Goal: Find contact information: Find contact information

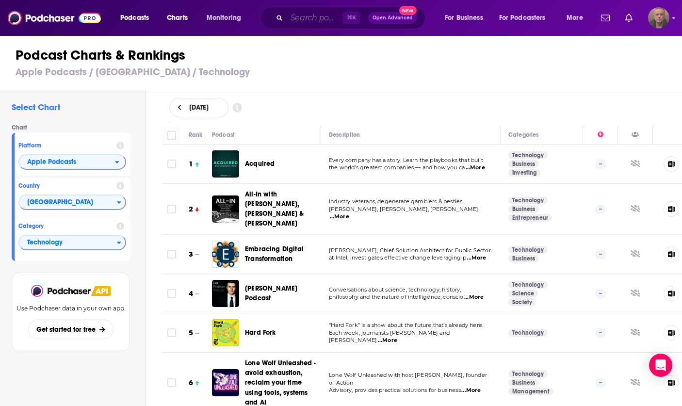
click at [307, 16] on input "Search podcasts, credits, & more..." at bounding box center [315, 18] width 56 height 16
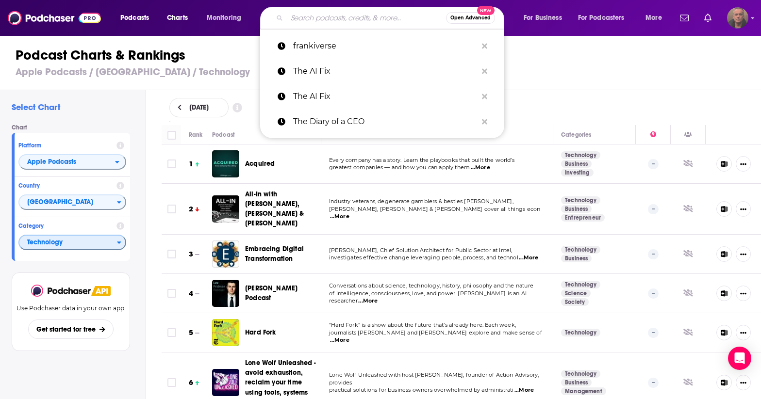
click at [95, 251] on span "Technology" at bounding box center [68, 243] width 98 height 16
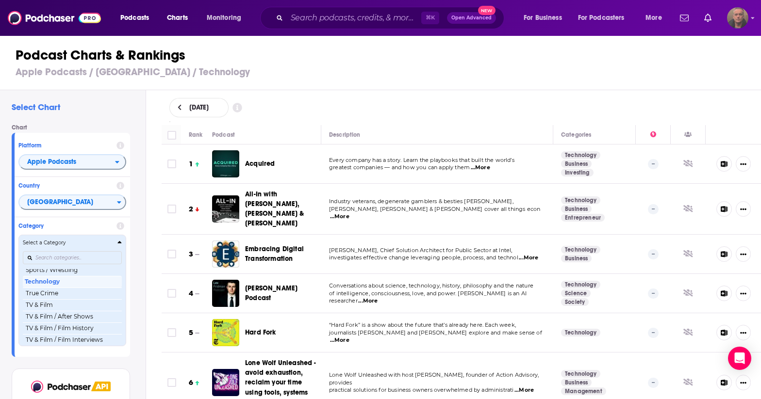
scroll to position [1236, 0]
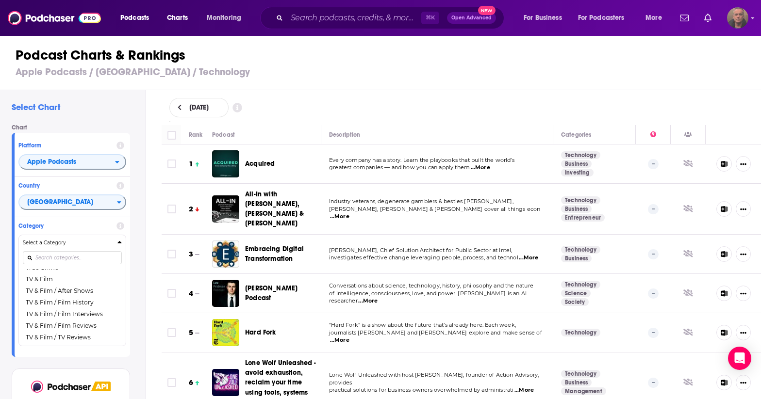
click at [140, 305] on div "Select Chart Chart Platform Apple Podcasts Country United States Category Selec…" at bounding box center [73, 272] width 146 height 365
click at [349, 305] on span "...More" at bounding box center [339, 341] width 19 height 8
click at [414, 305] on span "journalists Kevin Roose and Casey Newton explore and make sense of" at bounding box center [435, 332] width 213 height 7
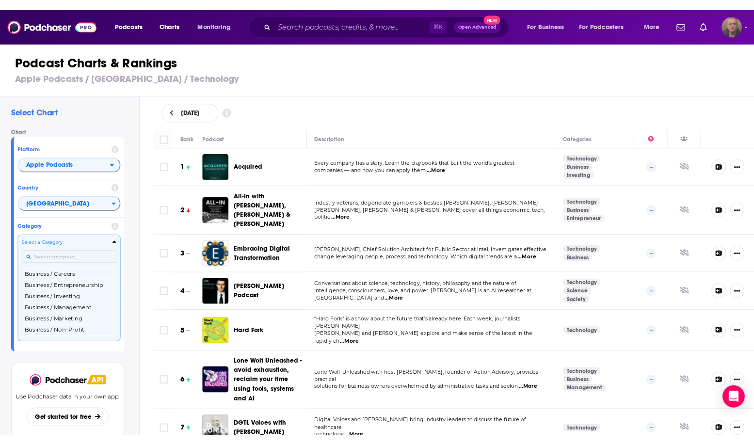
scroll to position [108, 0]
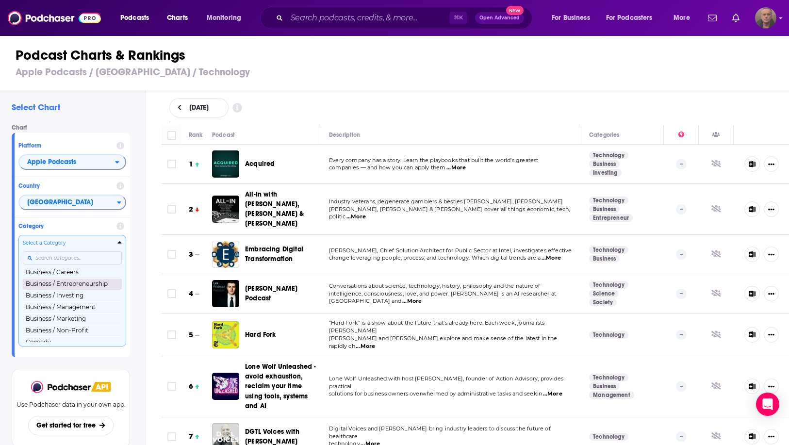
click at [60, 286] on button "Business / Entrepreneurship" at bounding box center [72, 284] width 99 height 12
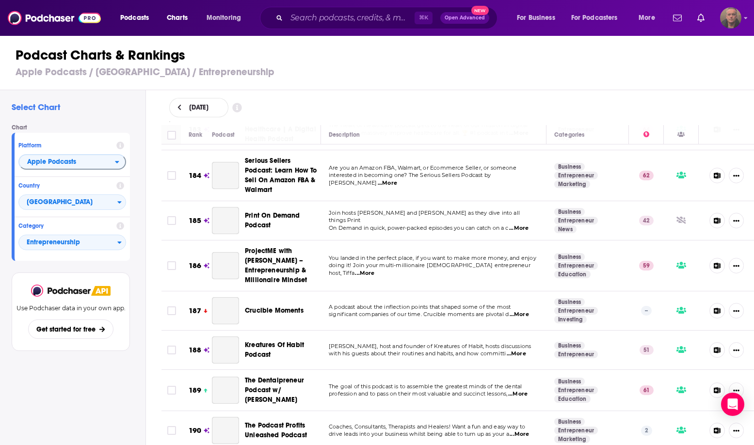
scroll to position [7917, 0]
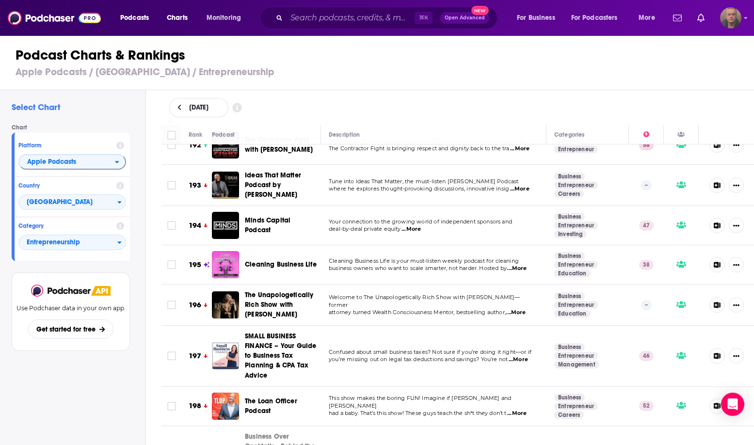
click at [500, 294] on span "Welcome to The Unapologetically Rich Show with [PERSON_NAME]—former" at bounding box center [424, 301] width 191 height 15
click at [523, 309] on span "...More" at bounding box center [515, 313] width 19 height 8
click at [499, 309] on span "attorney turned Wealth Consciousness Mentor, bestselling author," at bounding box center [417, 312] width 177 height 7
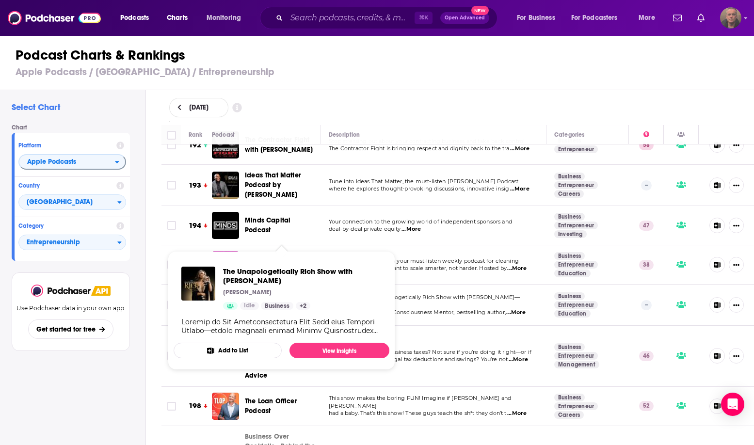
click at [272, 291] on span "The Unapologetically Rich Show with [PERSON_NAME]" at bounding box center [279, 305] width 68 height 28
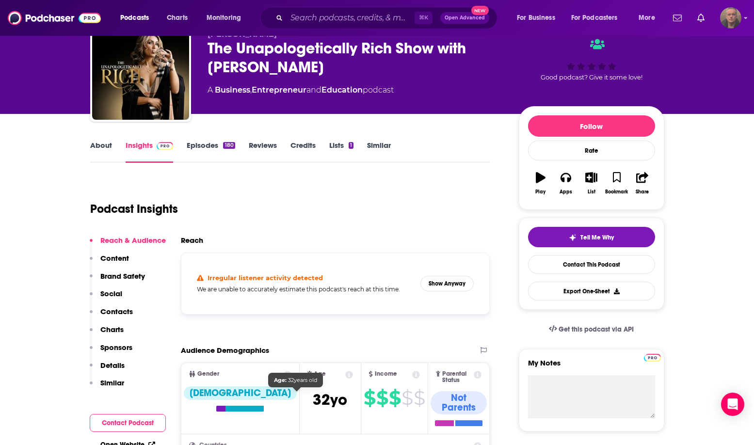
scroll to position [36, 0]
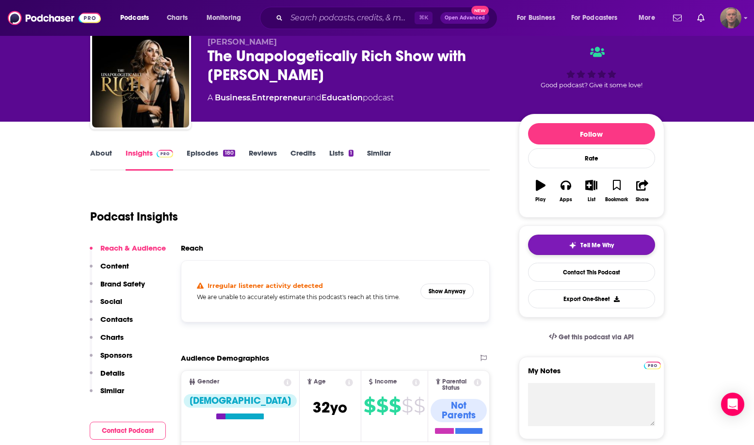
click at [587, 244] on span "Tell Me Why" at bounding box center [597, 246] width 33 height 8
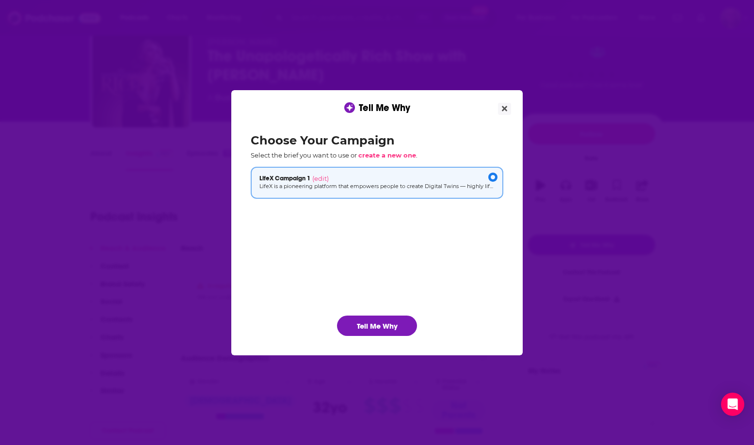
scroll to position [0, 0]
click at [364, 328] on button "Tell Me Why" at bounding box center [377, 326] width 80 height 20
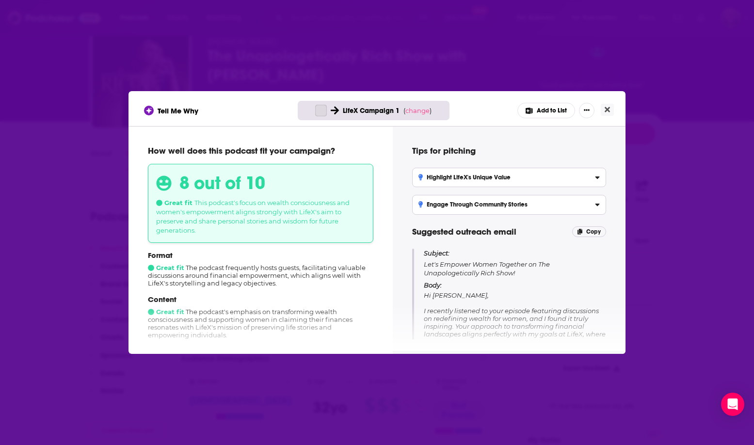
click at [463, 278] on div "Subject: Let's Empower Women Together on The Unapologetically Rich Show! Body: …" at bounding box center [515, 352] width 182 height 206
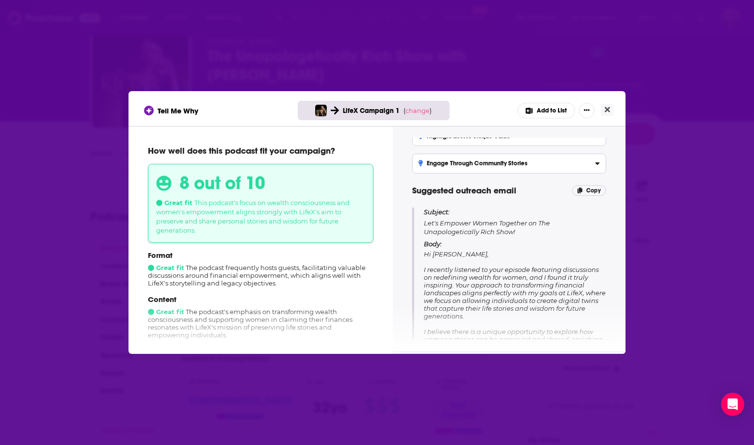
scroll to position [42, 0]
drag, startPoint x: 425, startPoint y: 263, endPoint x: 470, endPoint y: 264, distance: 44.7
click at [470, 264] on div "Subject: Let's Empower Women Together on The Unapologetically Rich Show! Body: …" at bounding box center [515, 310] width 182 height 206
click at [471, 277] on span "Hi [PERSON_NAME], I recently listened to your episode featuring discussions on …" at bounding box center [515, 330] width 182 height 163
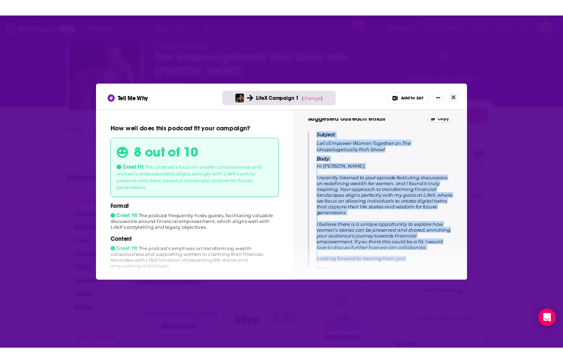
scroll to position [122, 0]
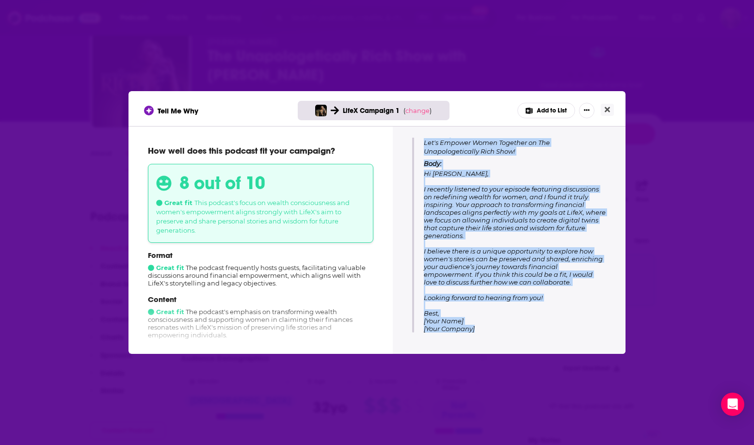
drag, startPoint x: 425, startPoint y: 210, endPoint x: 494, endPoint y: 329, distance: 137.6
click at [494, 329] on div "Subject: Let's Empower Women Together on The Unapologetically Rich Show! Body: …" at bounding box center [515, 230] width 182 height 206
copy div "Subject: Let's Empower Women Together on The Unapologetically Rich Show! Body: …"
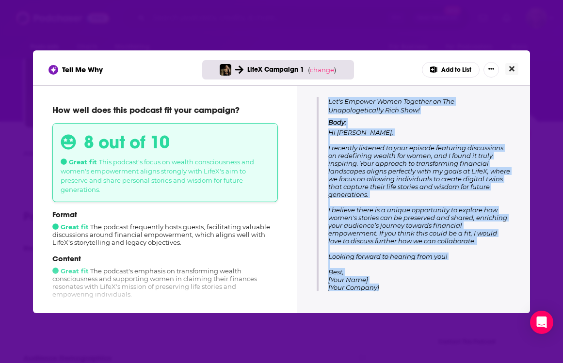
click at [510, 67] on icon "Close" at bounding box center [511, 68] width 5 height 5
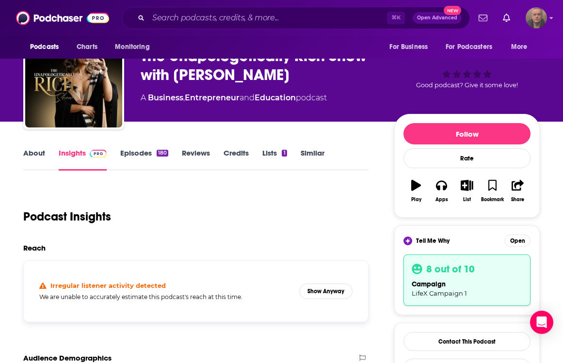
scroll to position [36, 0]
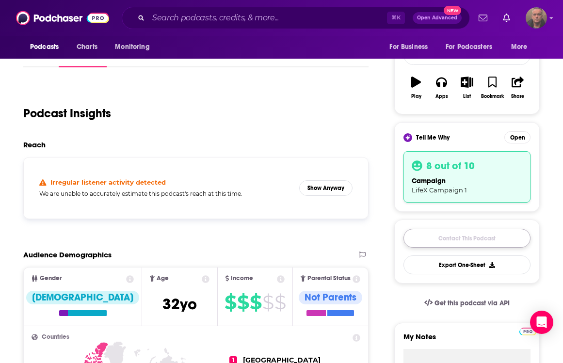
click at [455, 240] on link "Contact This Podcast" at bounding box center [467, 238] width 127 height 19
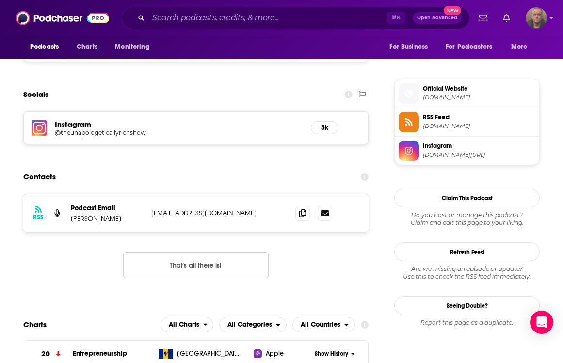
scroll to position [894, 0]
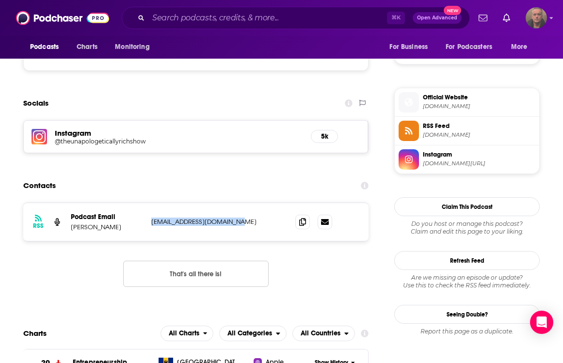
drag, startPoint x: 242, startPoint y: 180, endPoint x: 150, endPoint y: 180, distance: 91.7
click at [150, 203] on div "RSS Podcast Email [PERSON_NAME] [EMAIL_ADDRESS][DOMAIN_NAME] [EMAIL_ADDRESS][DO…" at bounding box center [195, 222] width 345 height 38
copy p "[EMAIL_ADDRESS][DOMAIN_NAME]"
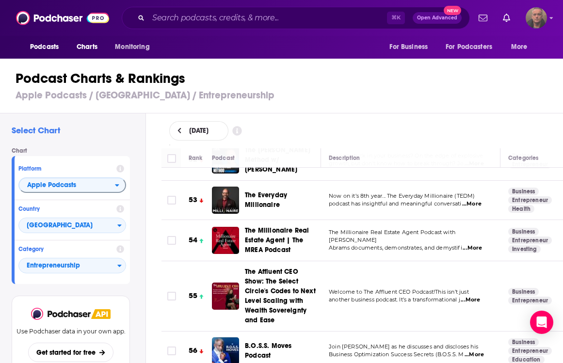
scroll to position [2025, 0]
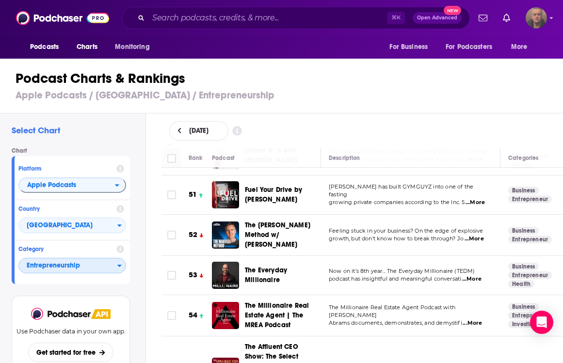
click at [71, 265] on span "Entrepreneurship" at bounding box center [68, 266] width 98 height 16
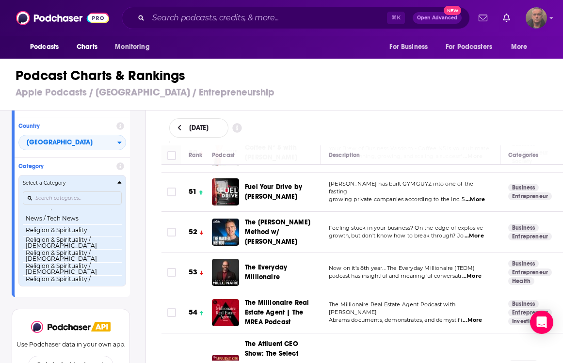
scroll to position [732, 0]
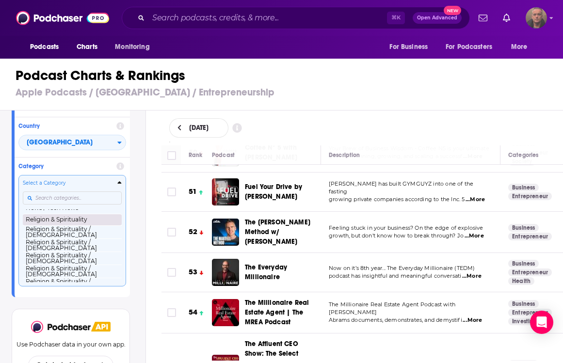
click at [78, 222] on button "Religion & Spirituality" at bounding box center [72, 220] width 99 height 12
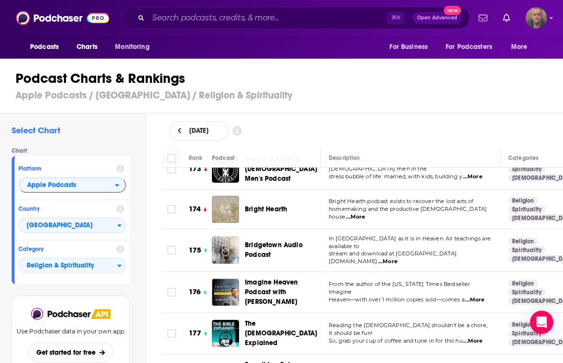
scroll to position [7160, 0]
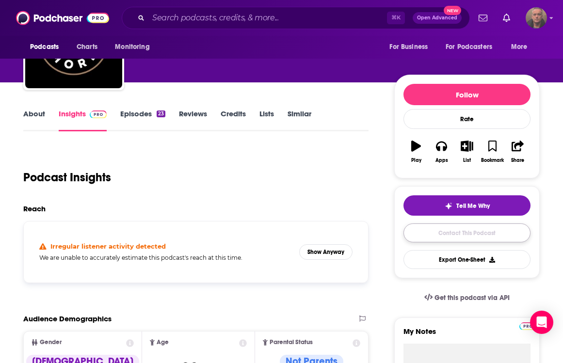
click at [457, 236] on link "Contact This Podcast" at bounding box center [467, 233] width 127 height 19
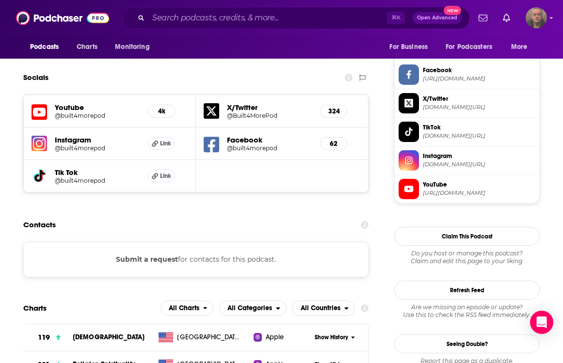
scroll to position [744, 0]
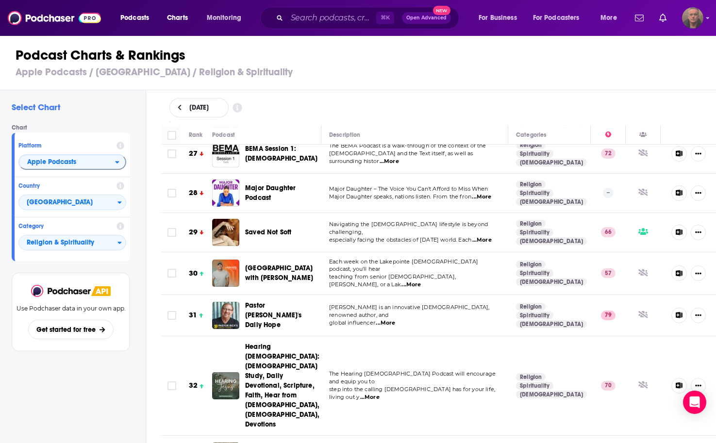
scroll to position [1098, 0]
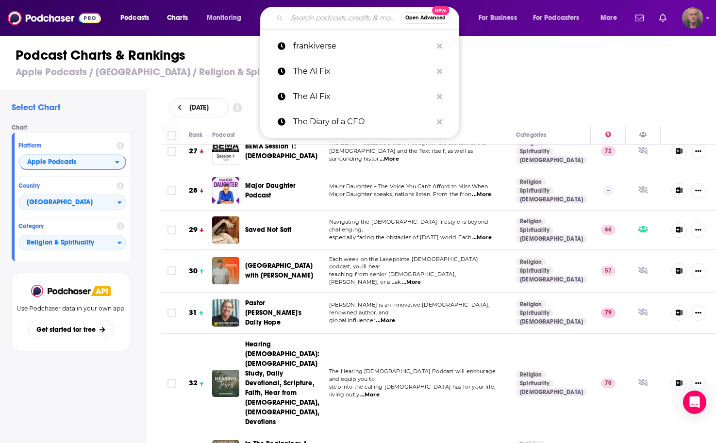
click at [319, 20] on input "Search podcasts, credits, & more..." at bounding box center [344, 18] width 114 height 16
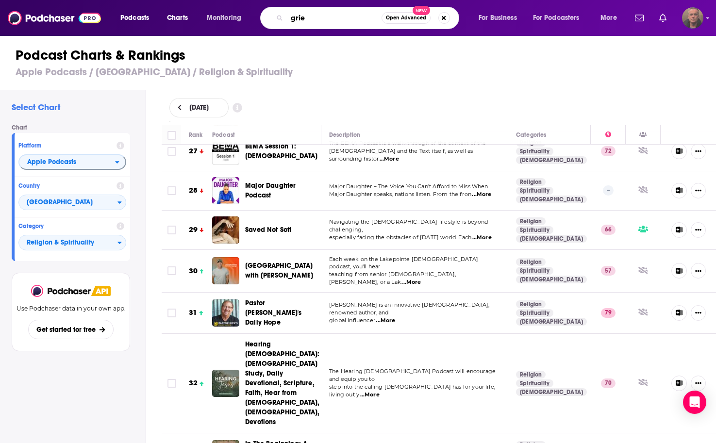
type input "grief"
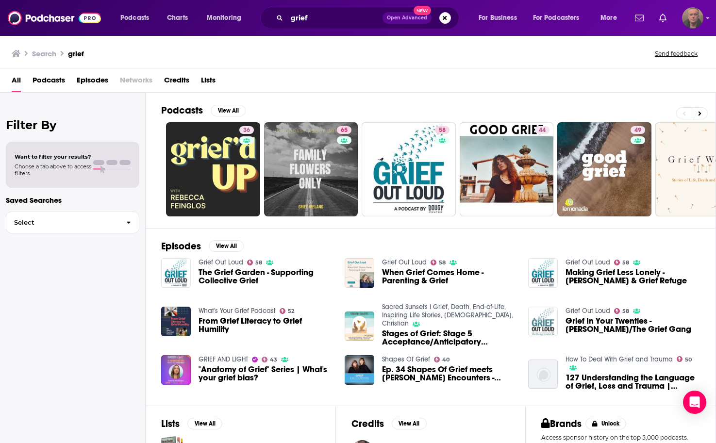
click at [232, 276] on span "The Grief Garden - Supporting Collective Grief" at bounding box center [265, 276] width 134 height 16
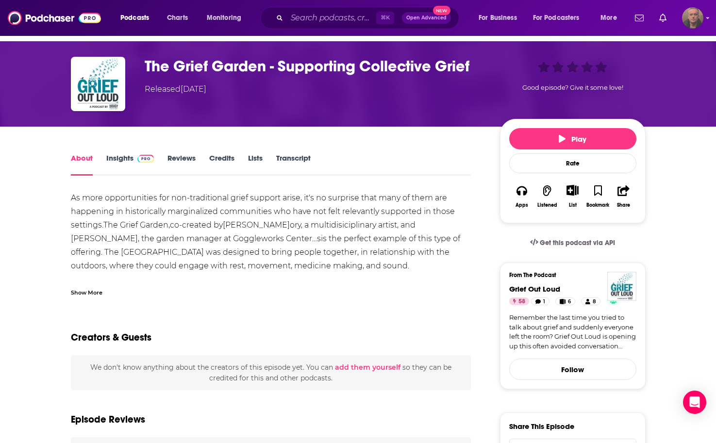
scroll to position [28, 0]
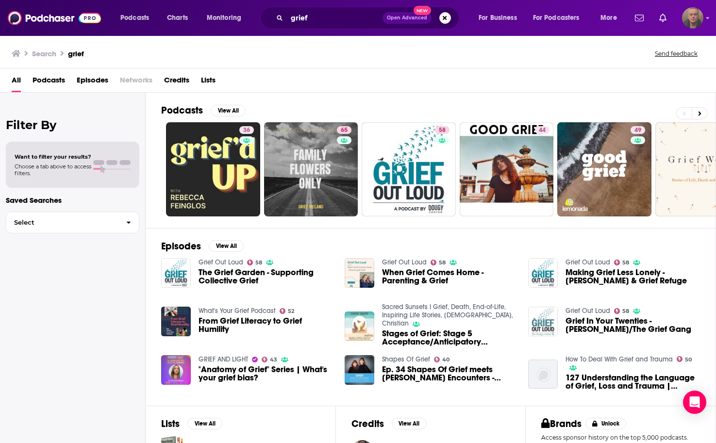
click at [93, 79] on span "Episodes" at bounding box center [93, 82] width 32 height 20
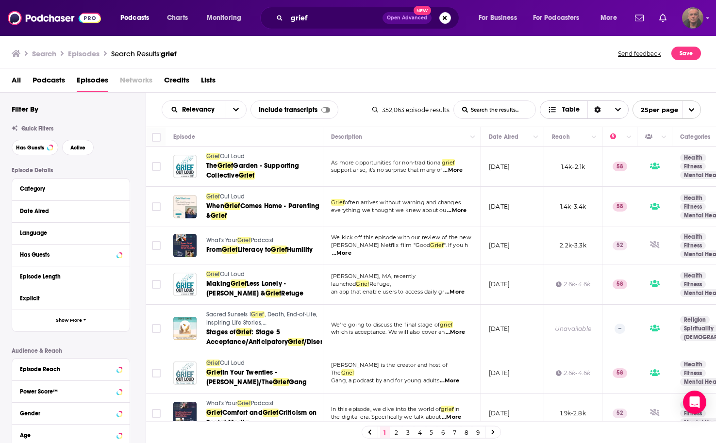
click at [616, 114] on span "Choose View" at bounding box center [617, 109] width 20 height 17
click at [566, 113] on span "Table" at bounding box center [570, 109] width 17 height 7
click at [596, 110] on icon "Sort Direction" at bounding box center [597, 109] width 7 height 7
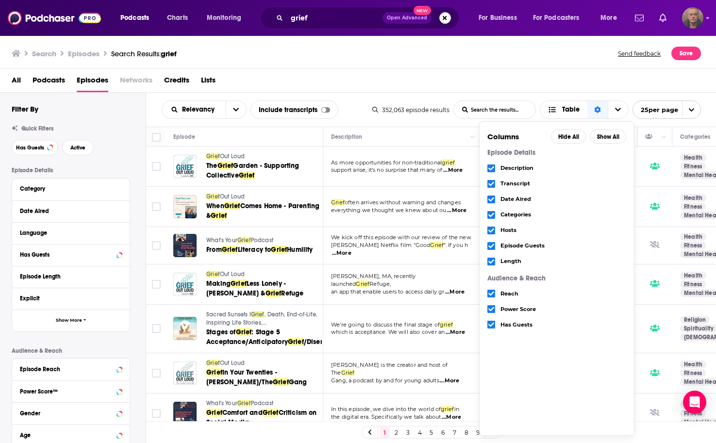
click at [498, 82] on div "All Podcasts Episodes Networks Credits Lists" at bounding box center [360, 82] width 697 height 20
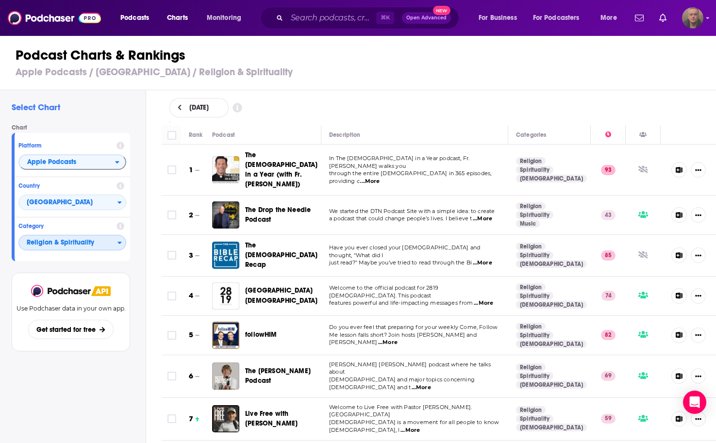
click at [69, 245] on span "Religion & Spirituality" at bounding box center [68, 243] width 98 height 16
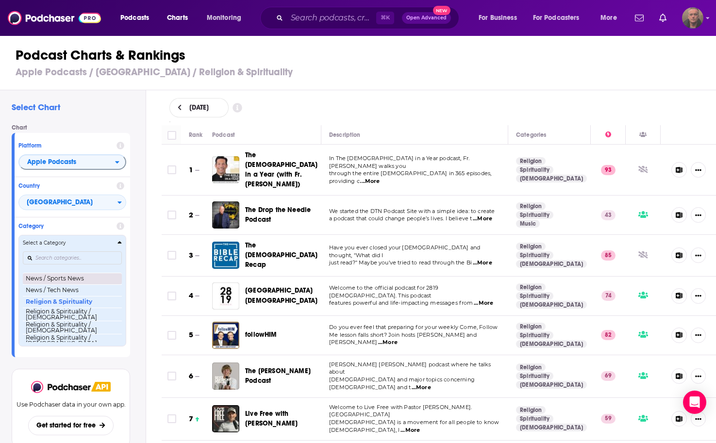
scroll to position [719, 0]
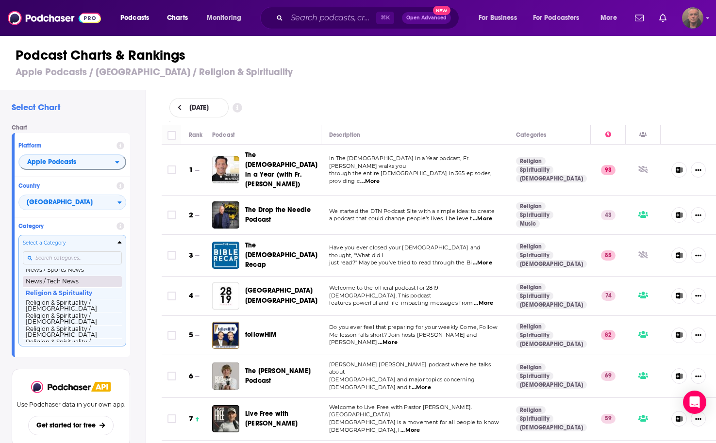
click at [71, 287] on button "News / Tech News" at bounding box center [72, 282] width 99 height 12
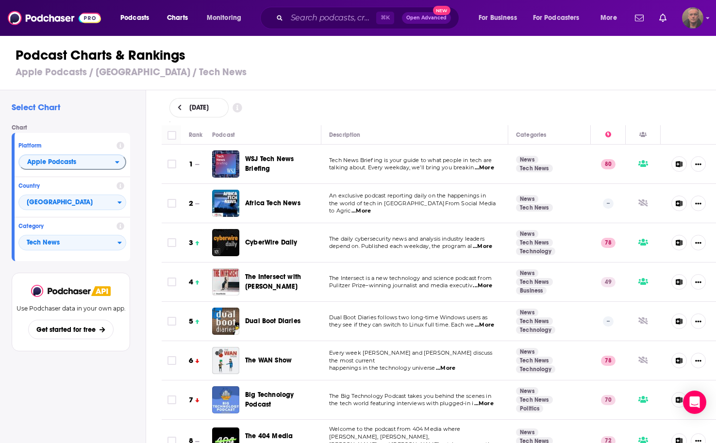
click at [276, 278] on span "The Intersect with [PERSON_NAME]" at bounding box center [273, 282] width 56 height 18
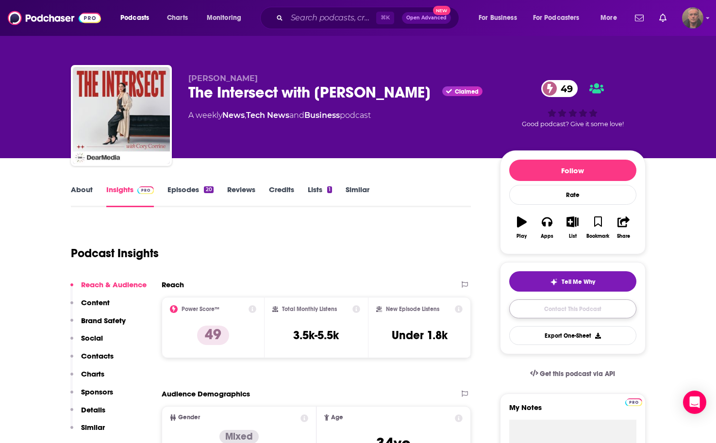
click at [575, 313] on link "Contact This Podcast" at bounding box center [572, 308] width 127 height 19
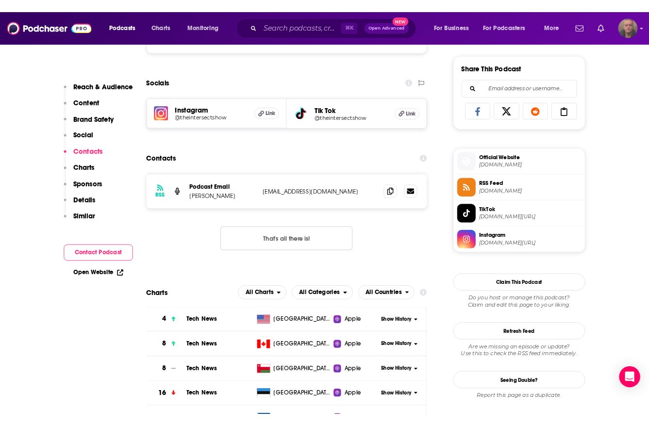
scroll to position [555, 0]
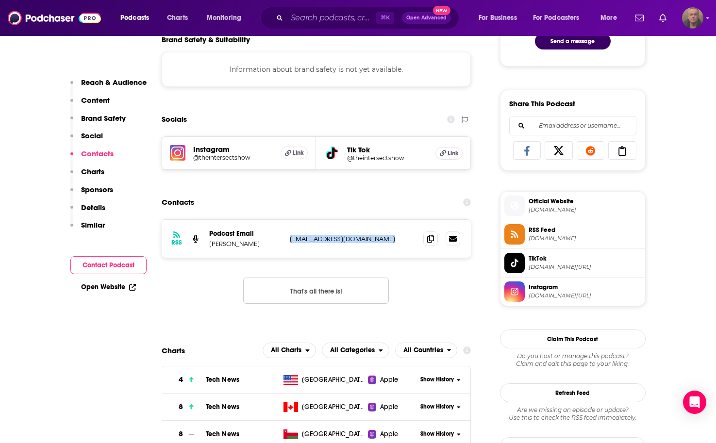
drag, startPoint x: 389, startPoint y: 242, endPoint x: 290, endPoint y: 244, distance: 99.0
click at [290, 243] on p "[EMAIL_ADDRESS][DOMAIN_NAME]" at bounding box center [353, 239] width 126 height 8
copy p "[EMAIL_ADDRESS][DOMAIN_NAME]"
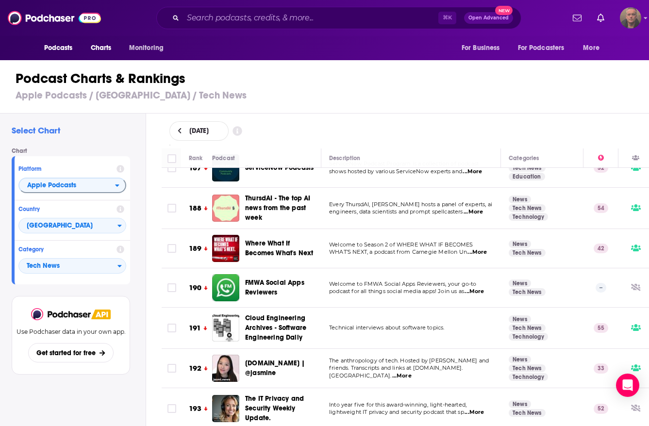
scroll to position [7437, 0]
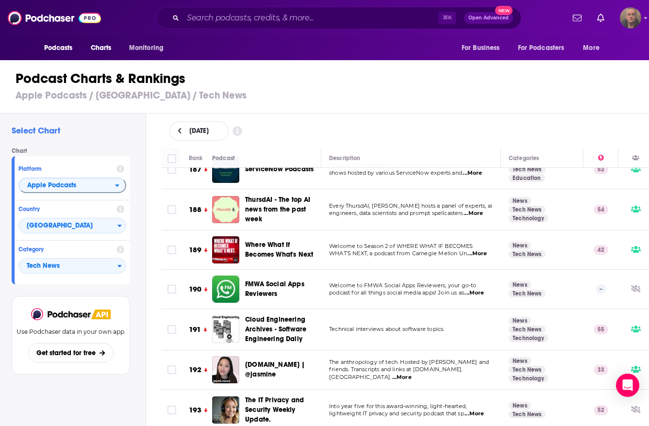
click at [411, 374] on span "...More" at bounding box center [401, 378] width 19 height 8
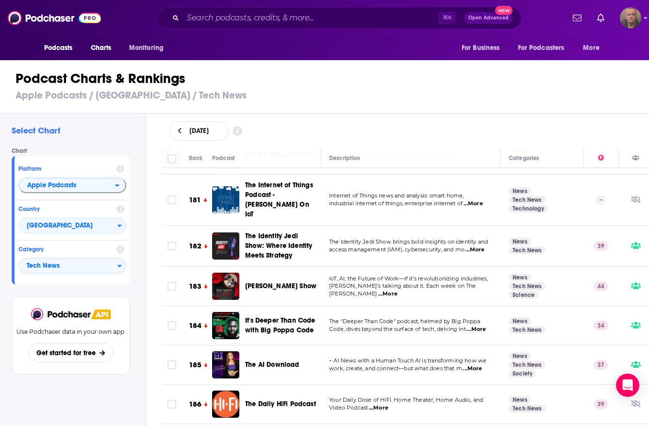
scroll to position [7150, 0]
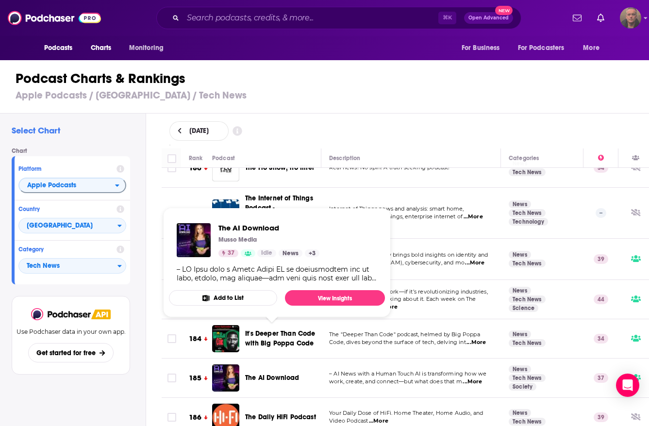
click at [261, 374] on span "The AI Download" at bounding box center [272, 378] width 54 height 8
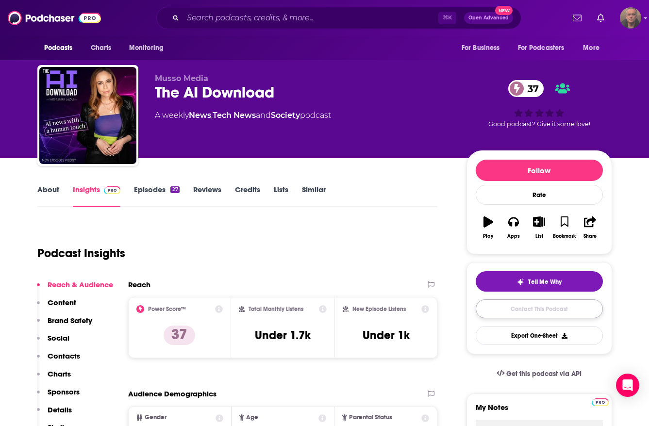
click at [538, 317] on link "Contact This Podcast" at bounding box center [538, 308] width 127 height 19
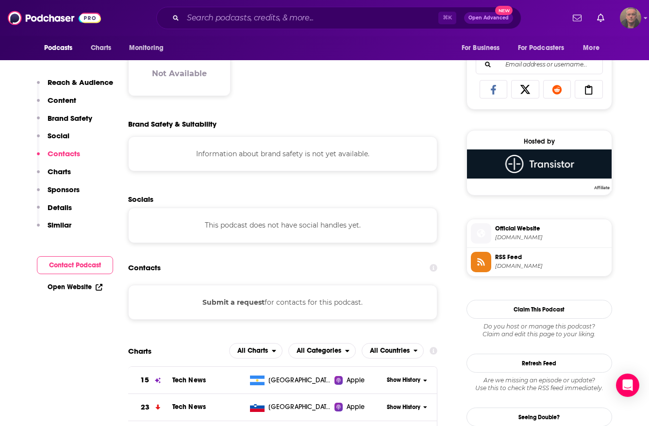
scroll to position [610, 0]
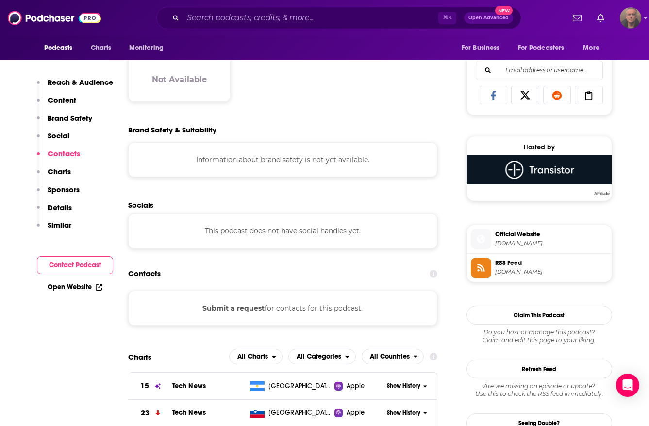
click at [248, 302] on div "Submit a request for contacts for this podcast." at bounding box center [283, 308] width 310 height 35
click at [245, 308] on button "Submit a request" at bounding box center [233, 308] width 62 height 11
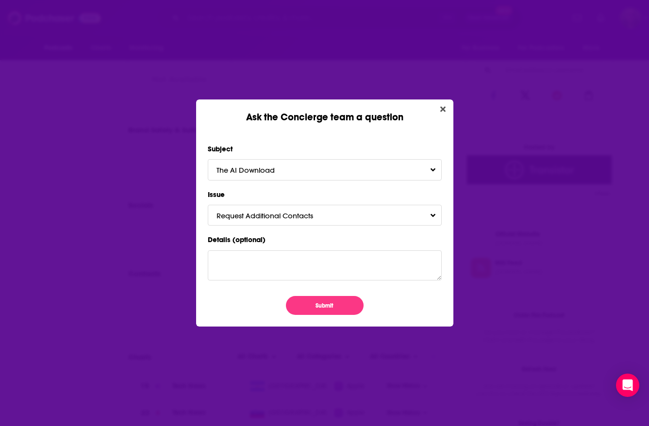
scroll to position [0, 0]
click at [326, 307] on button "Submit" at bounding box center [325, 305] width 78 height 19
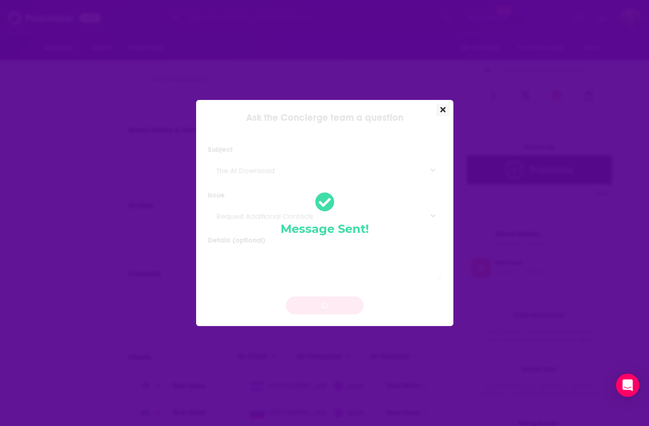
click at [442, 110] on icon "Close" at bounding box center [442, 109] width 5 height 5
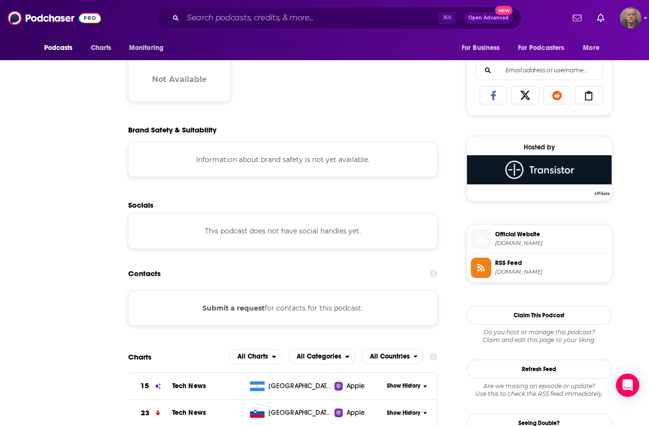
scroll to position [610, 0]
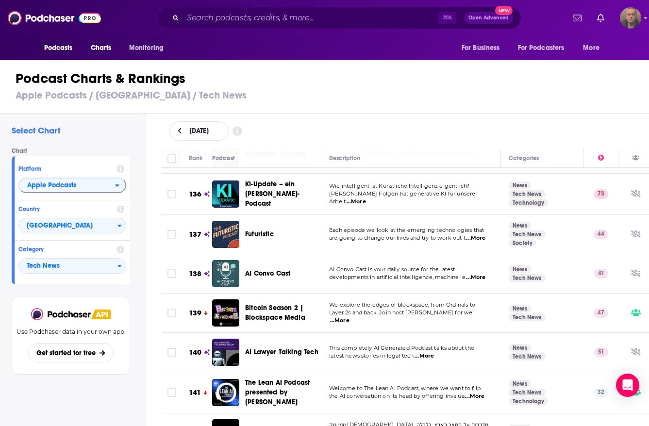
scroll to position [5443, 0]
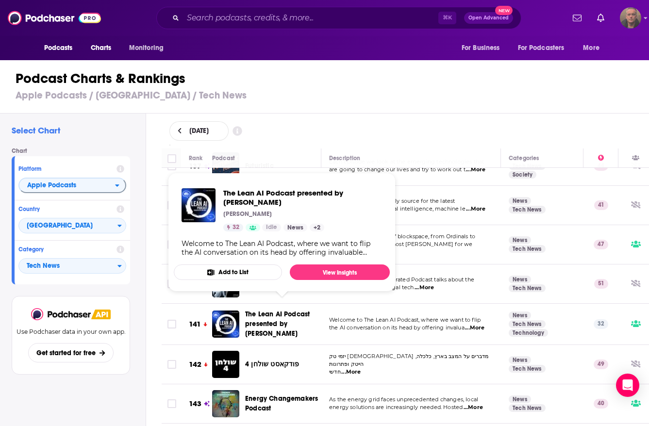
click at [297, 310] on span "The Lean AI Podcast presented by [PERSON_NAME]" at bounding box center [277, 324] width 65 height 28
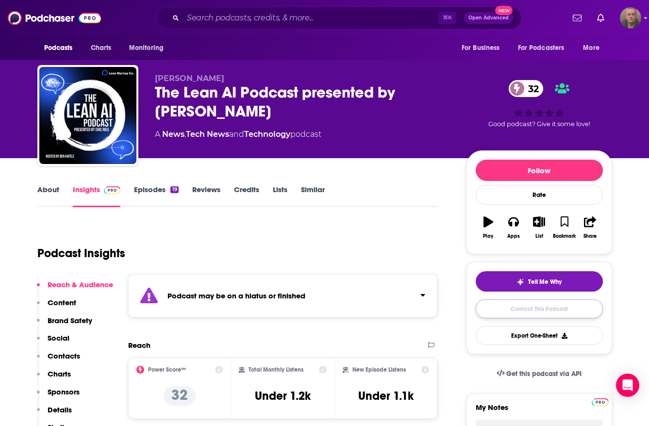
click at [537, 310] on link "Contact This Podcast" at bounding box center [538, 308] width 127 height 19
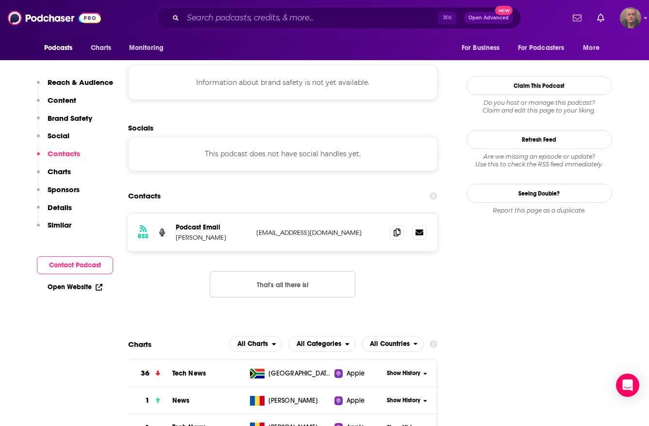
scroll to position [743, 0]
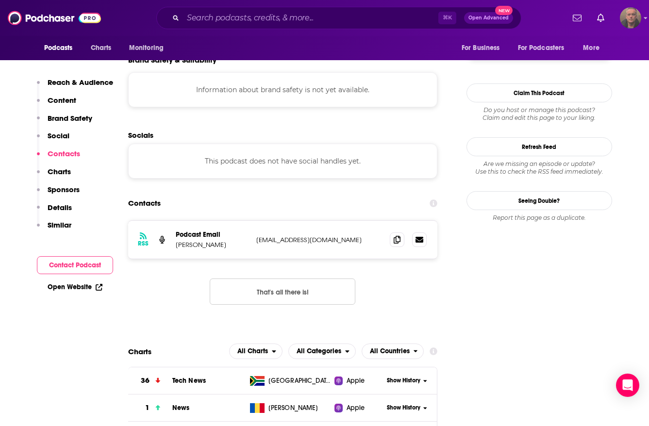
click at [321, 242] on p "[EMAIL_ADDRESS][DOMAIN_NAME]" at bounding box center [319, 240] width 126 height 8
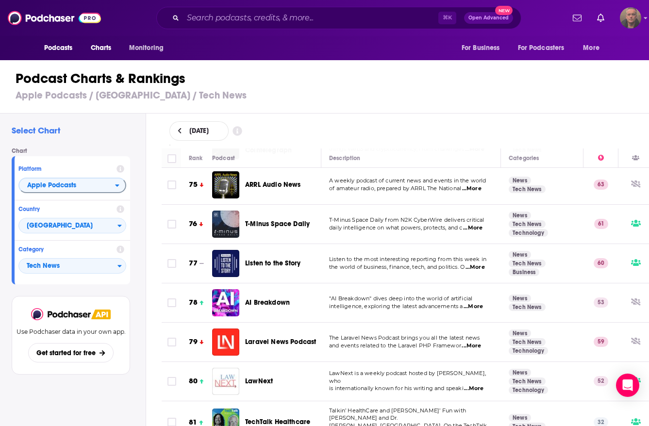
scroll to position [2948, 0]
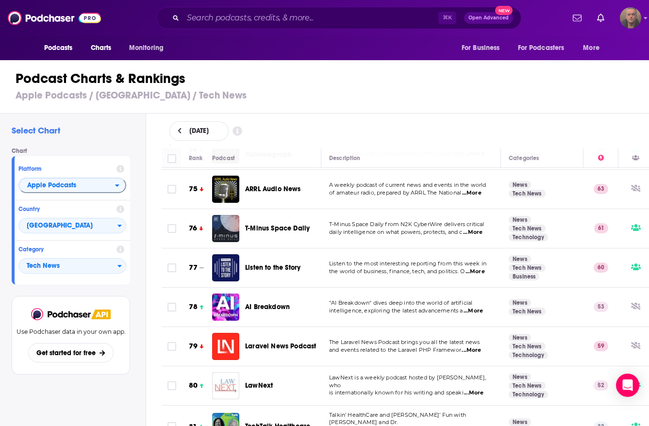
click at [403, 307] on p "intelligence, exploring the latest advancements a ...More" at bounding box center [410, 311] width 163 height 8
click at [265, 303] on span "AI Breakdown" at bounding box center [267, 307] width 45 height 8
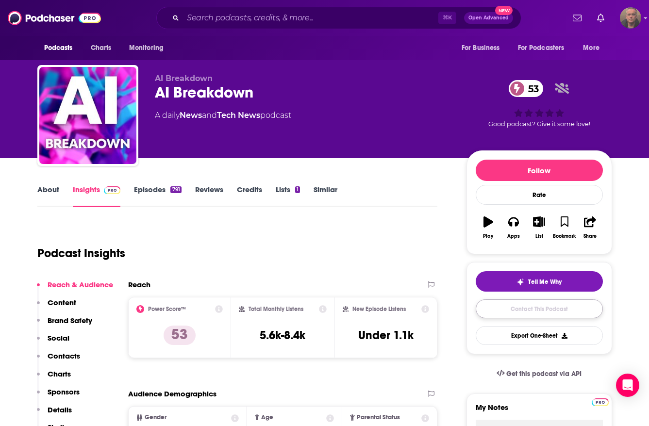
click at [555, 312] on link "Contact This Podcast" at bounding box center [538, 308] width 127 height 19
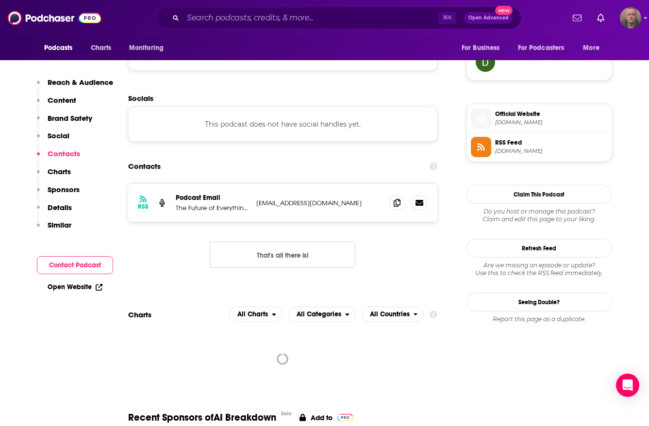
scroll to position [713, 0]
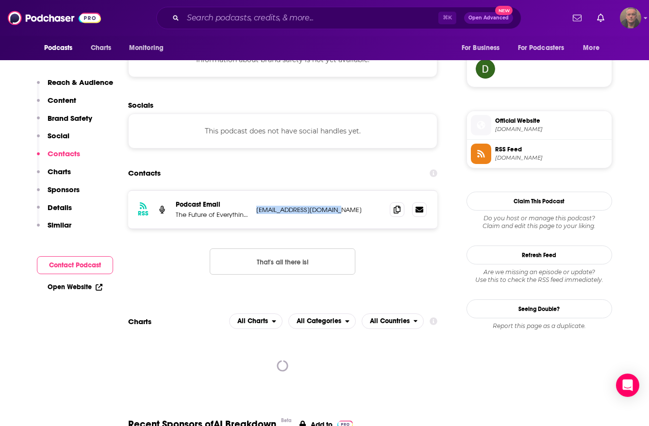
drag, startPoint x: 344, startPoint y: 212, endPoint x: 254, endPoint y: 207, distance: 89.9
click at [254, 207] on div "RSS Podcast Email The Future of Everything AI [EMAIL_ADDRESS][DOMAIN_NAME] [EMA…" at bounding box center [283, 210] width 310 height 38
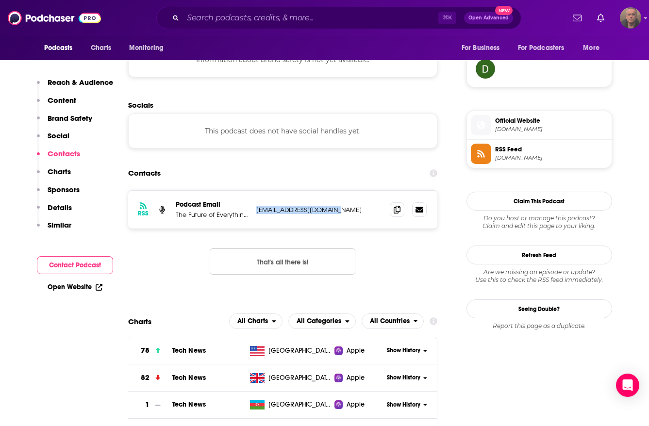
copy p "[EMAIL_ADDRESS][DOMAIN_NAME]"
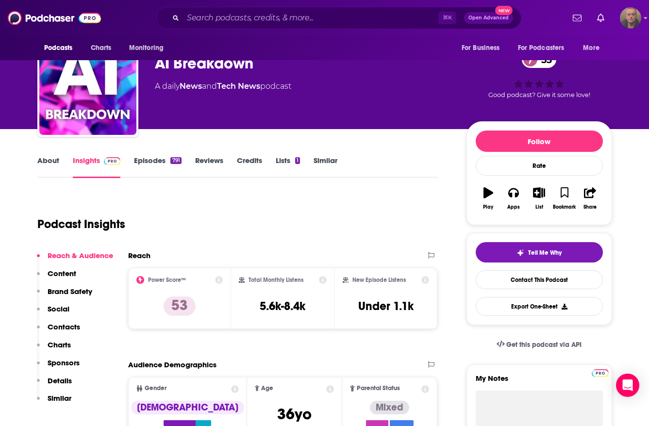
scroll to position [18, 0]
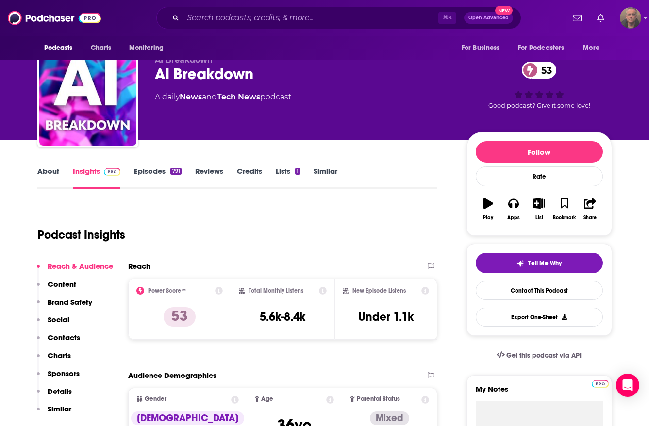
click at [68, 337] on p "Contacts" at bounding box center [64, 337] width 33 height 9
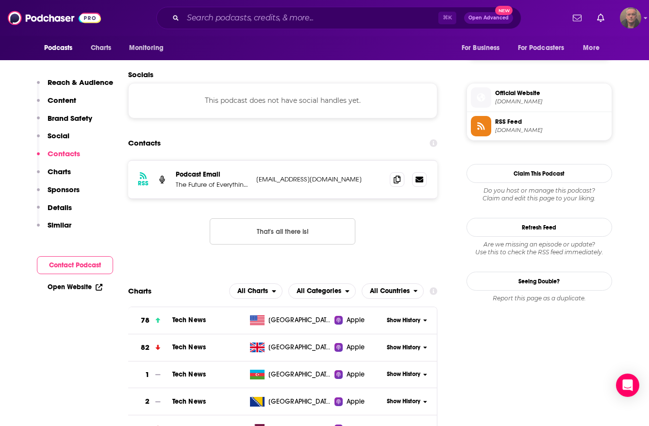
scroll to position [0, 0]
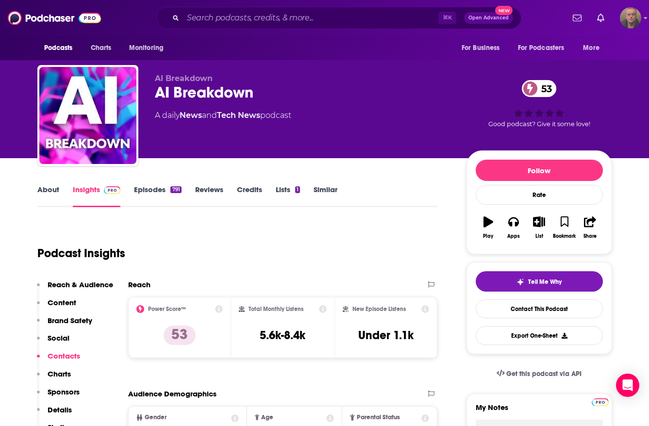
click at [289, 190] on link "Lists 1" at bounding box center [288, 196] width 24 height 22
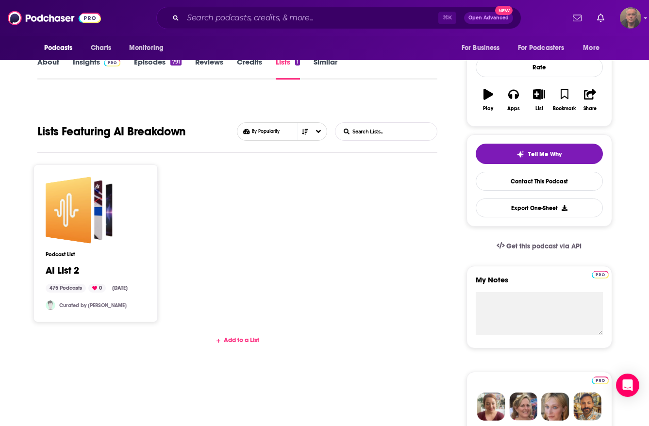
scroll to position [129, 0]
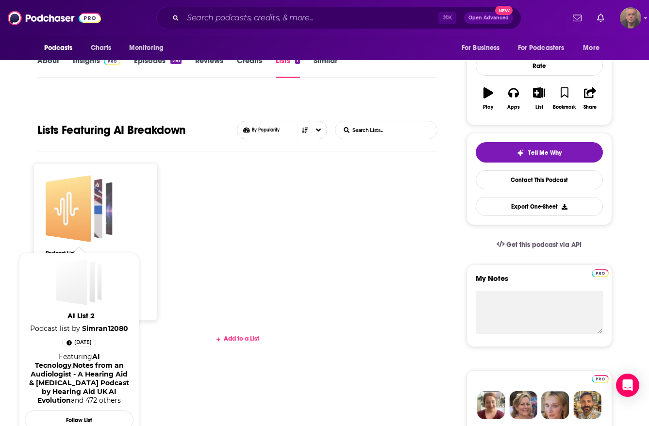
click at [83, 219] on div "AI List 2" at bounding box center [68, 208] width 46 height 67
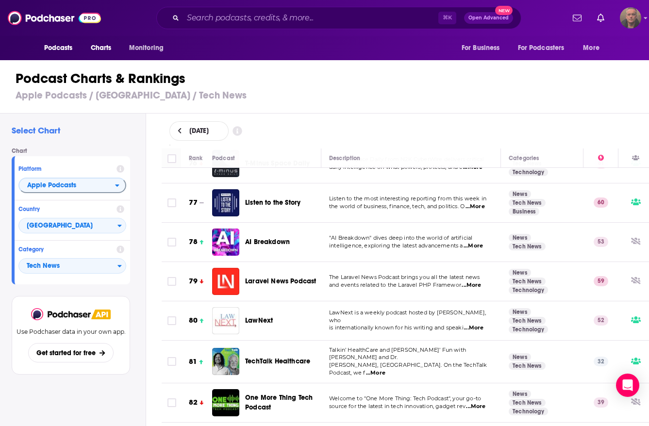
scroll to position [3005, 0]
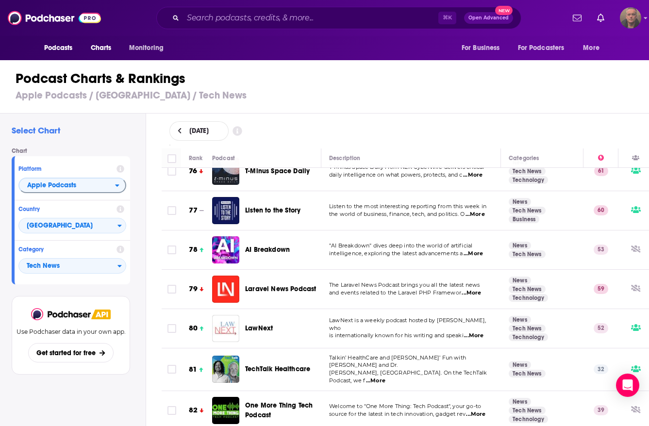
click at [477, 250] on span "...More" at bounding box center [472, 254] width 19 height 8
click at [426, 242] on span ""AI Breakdown" dives deep into the world of artificial" at bounding box center [400, 245] width 143 height 7
click at [599, 245] on p "53" at bounding box center [600, 250] width 15 height 10
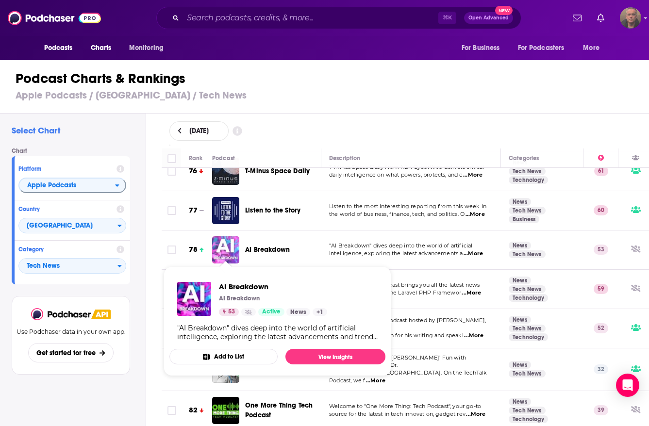
click at [217, 241] on img "AI Breakdown" at bounding box center [225, 249] width 27 height 27
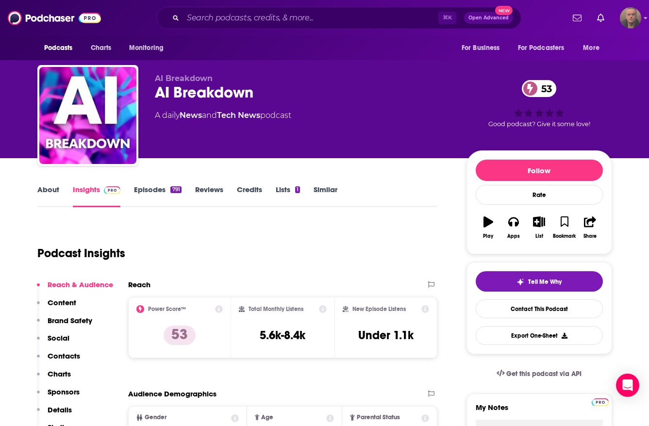
click at [487, 222] on icon "button" at bounding box center [488, 221] width 10 height 11
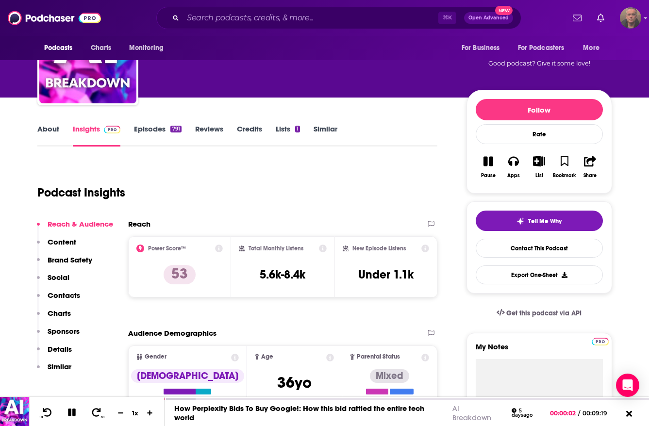
scroll to position [62, 0]
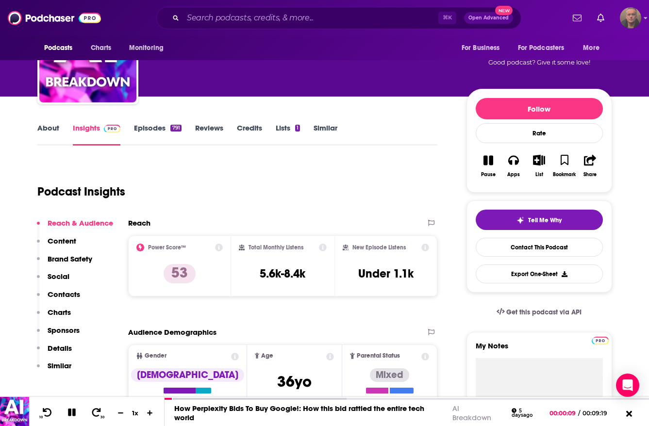
click at [490, 164] on icon "button" at bounding box center [488, 161] width 10 height 10
click at [490, 164] on icon "button" at bounding box center [488, 160] width 10 height 11
click at [45, 410] on icon at bounding box center [47, 413] width 12 height 10
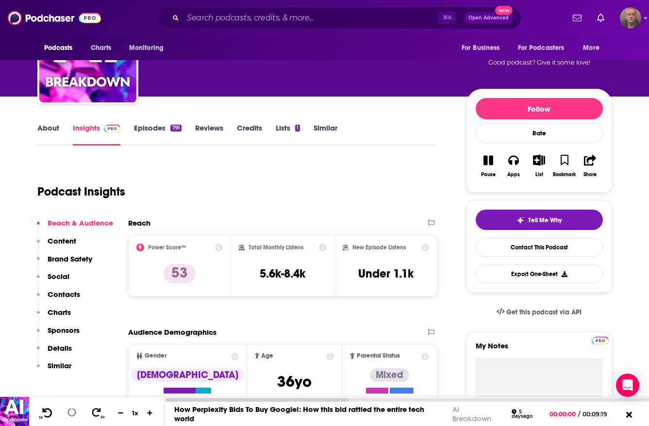
click at [45, 410] on icon at bounding box center [47, 413] width 12 height 10
click at [73, 414] on icon at bounding box center [71, 412] width 8 height 8
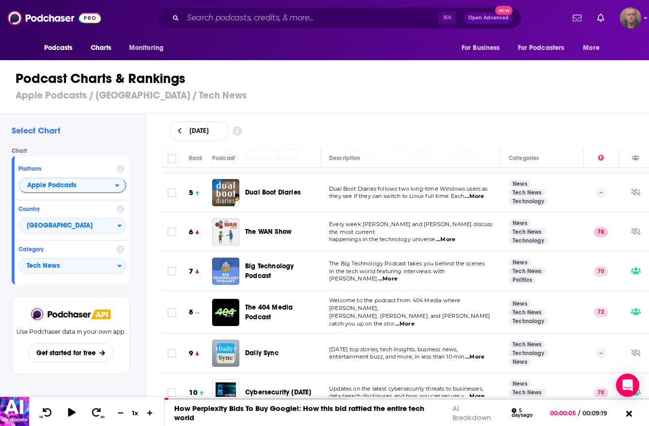
scroll to position [162, 0]
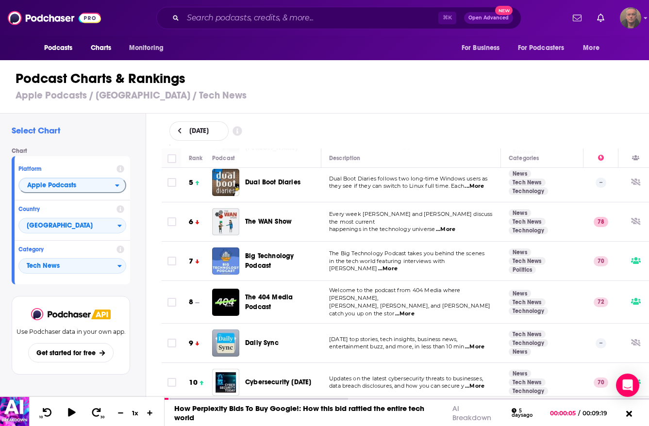
click at [259, 254] on span "Big Technology Podcast" at bounding box center [269, 261] width 49 height 18
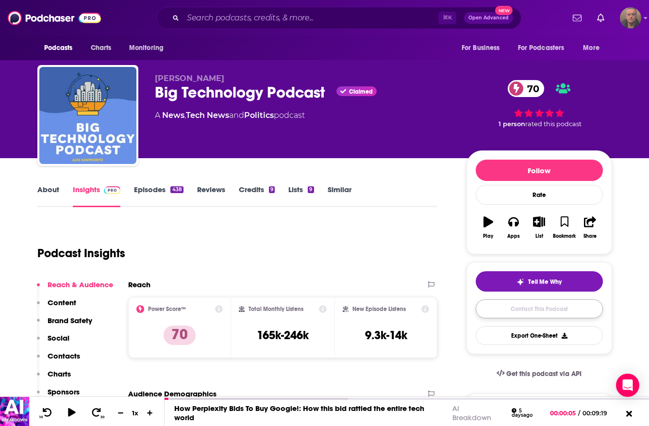
click at [538, 313] on link "Contact This Podcast" at bounding box center [538, 308] width 127 height 19
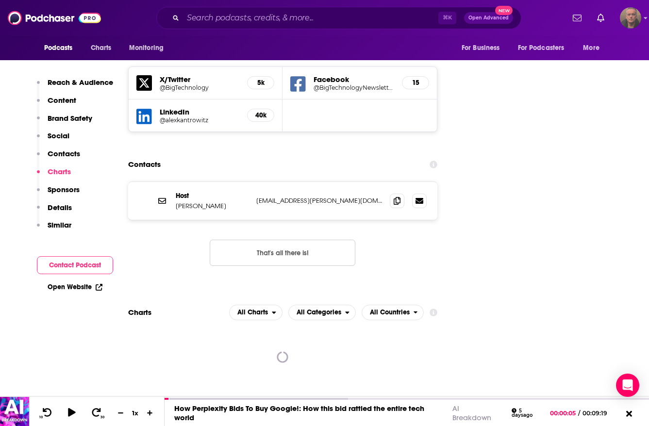
scroll to position [1124, 0]
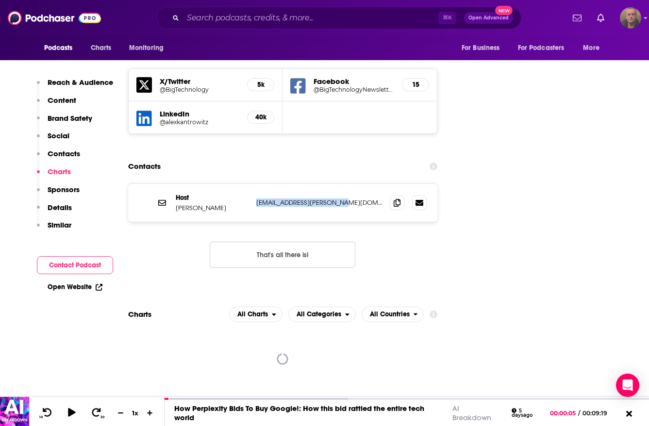
drag, startPoint x: 340, startPoint y: 140, endPoint x: 254, endPoint y: 142, distance: 85.9
click at [254, 184] on div "Host [PERSON_NAME] [PERSON_NAME][EMAIL_ADDRESS][PERSON_NAME][DOMAIN_NAME] [PERS…" at bounding box center [283, 203] width 310 height 38
copy p "[EMAIL_ADDRESS][PERSON_NAME][DOMAIN_NAME]"
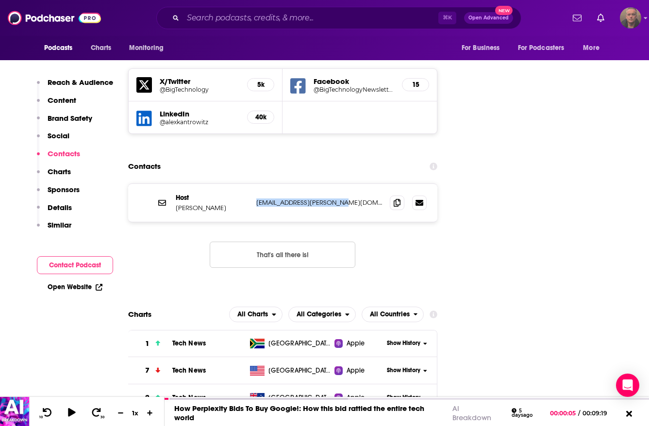
scroll to position [1061, 0]
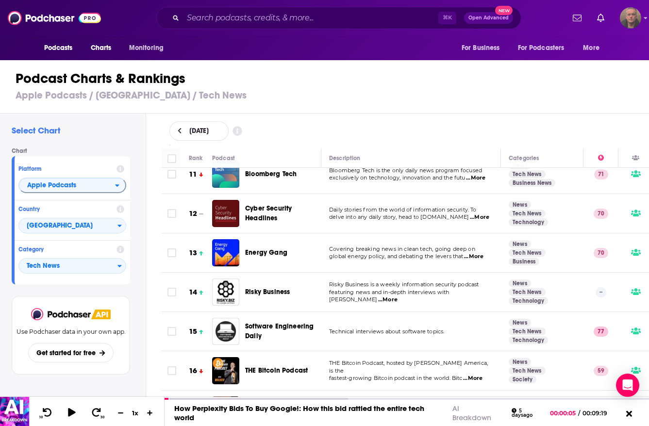
scroll to position [410, 0]
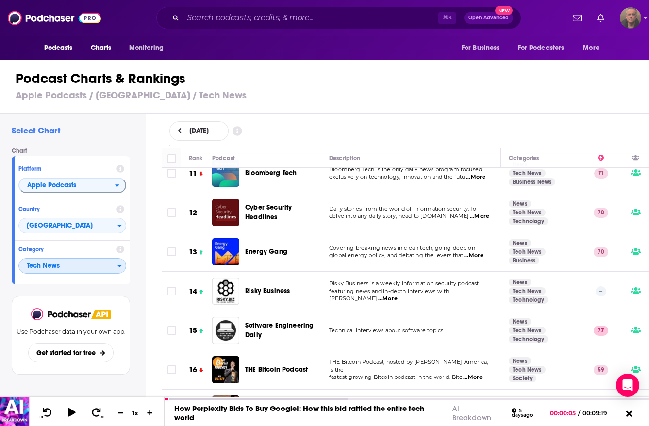
click at [57, 273] on span "Tech News" at bounding box center [68, 266] width 98 height 16
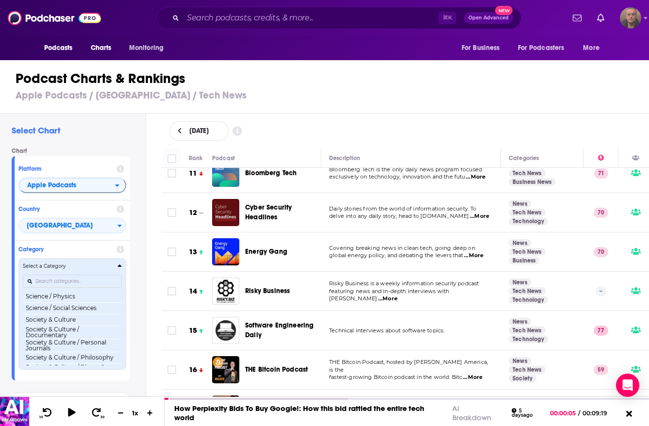
scroll to position [935, 0]
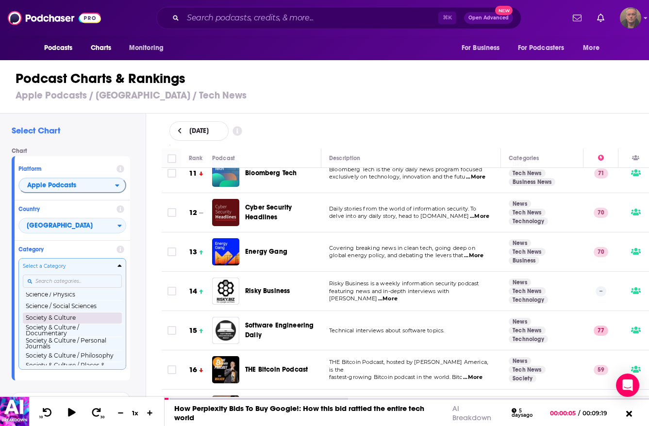
click at [92, 319] on button "Society & Culture" at bounding box center [72, 318] width 99 height 12
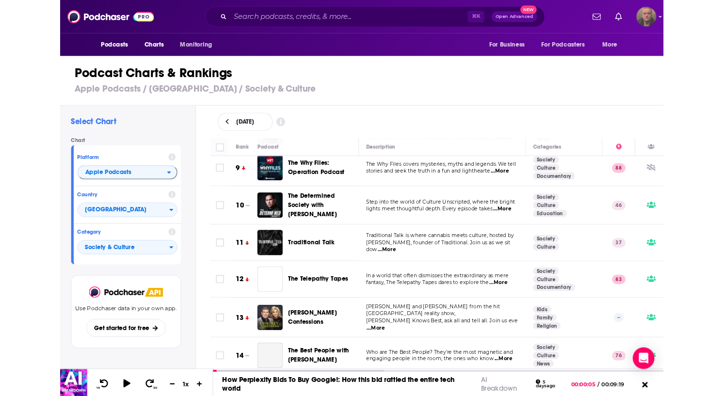
scroll to position [329, 0]
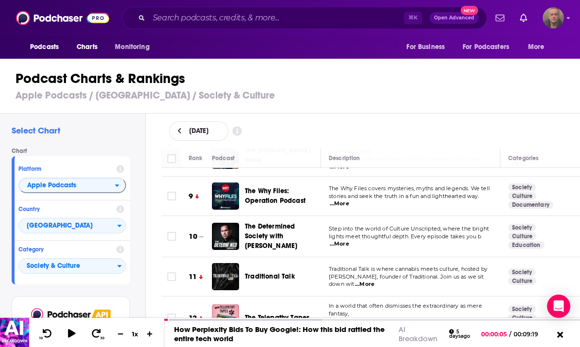
click at [420, 216] on td "Step into the world of Culture Unscripted, where the bright lights meet thought…" at bounding box center [411, 236] width 180 height 41
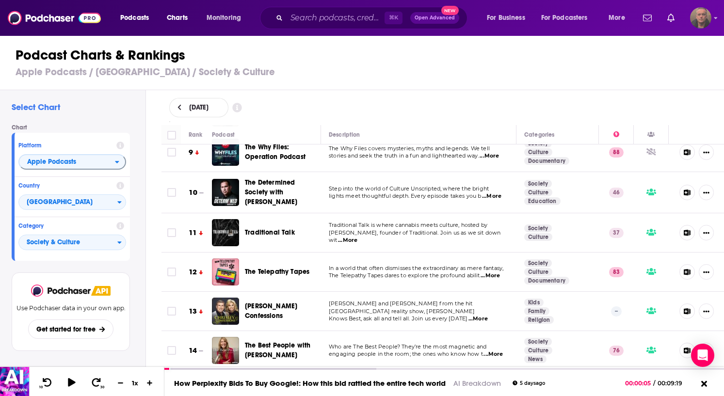
click at [276, 180] on span "The Determined Society with [PERSON_NAME]" at bounding box center [271, 193] width 52 height 28
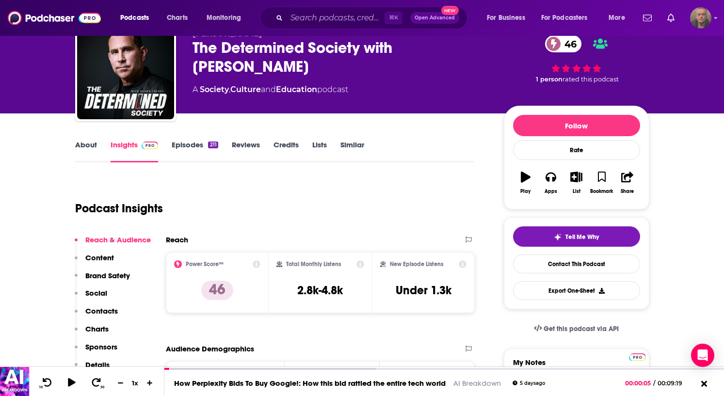
scroll to position [41, 0]
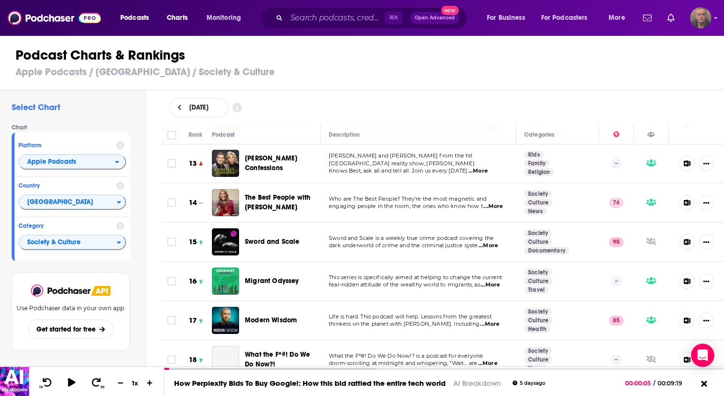
scroll to position [478, 0]
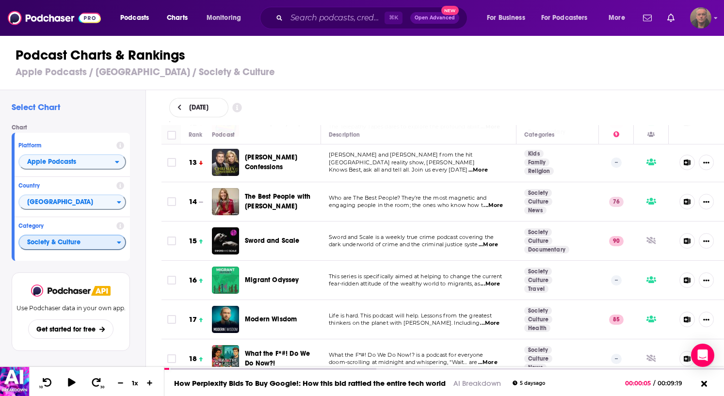
click at [69, 242] on span "Society & Culture" at bounding box center [68, 243] width 98 height 16
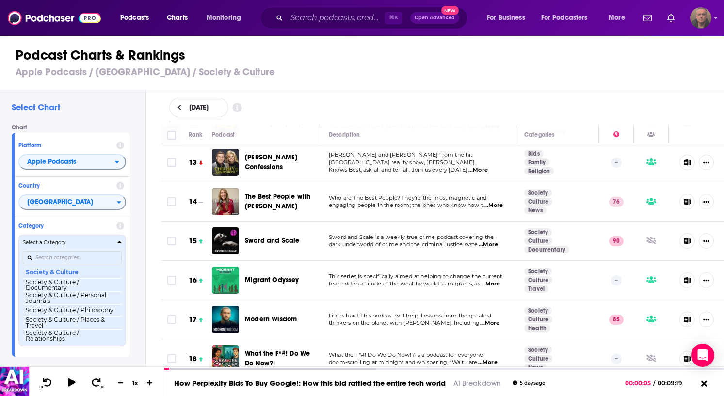
scroll to position [959, 0]
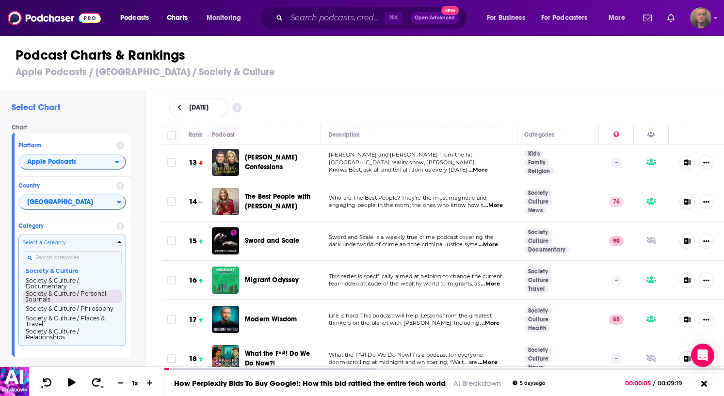
click at [86, 297] on button "Society & Culture / Personal Journals" at bounding box center [72, 296] width 99 height 13
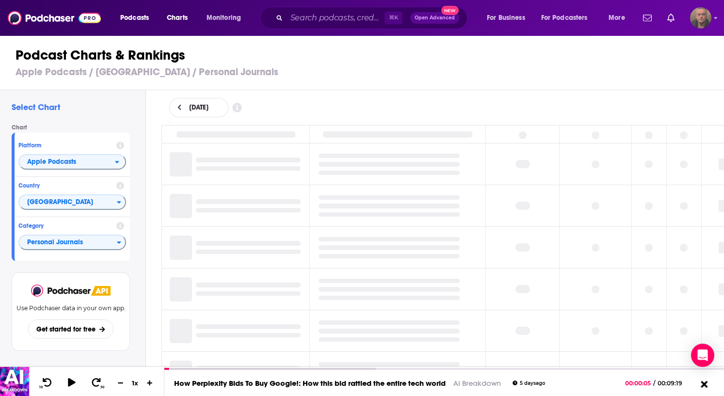
click at [708, 386] on icon at bounding box center [704, 384] width 12 height 10
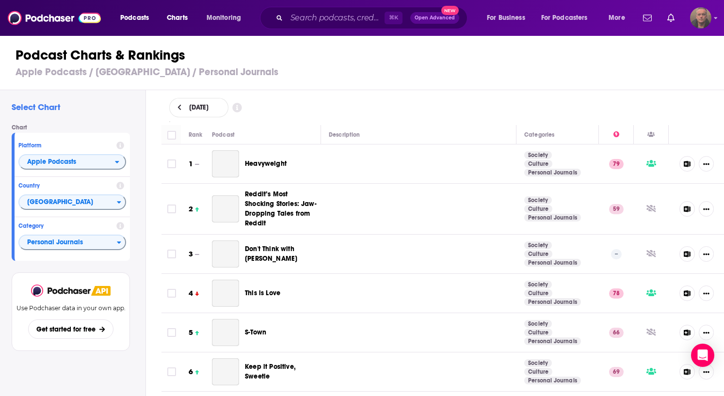
click at [700, 384] on td at bounding box center [697, 372] width 56 height 39
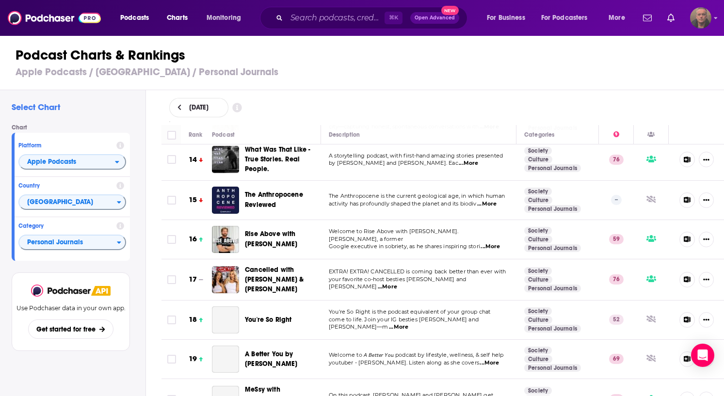
scroll to position [528, 0]
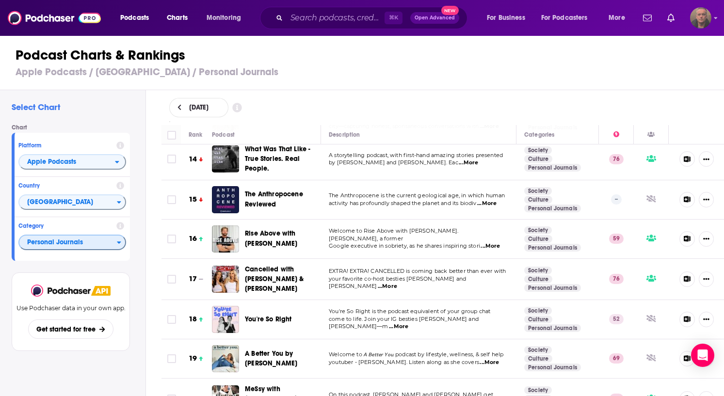
click at [96, 240] on span "Personal Journals" at bounding box center [68, 243] width 98 height 16
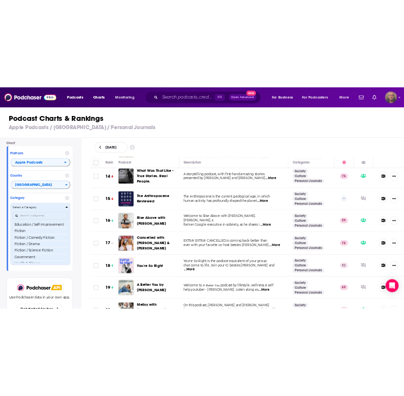
scroll to position [501, 0]
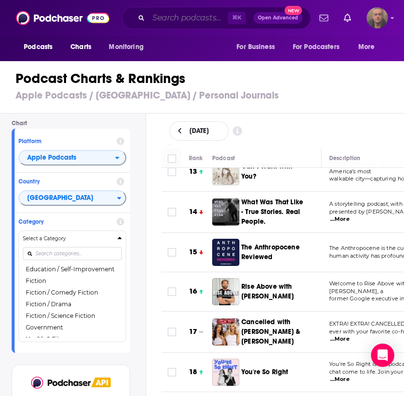
click at [169, 20] on input "Search podcasts, credits, & more..." at bounding box center [187, 18] width 79 height 16
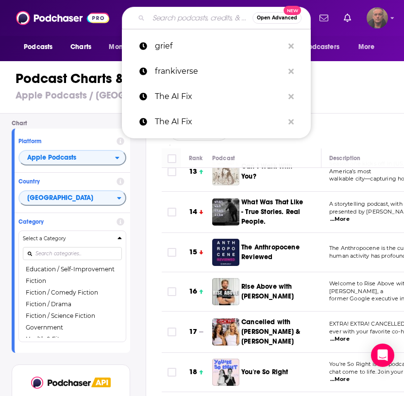
paste input "Griefcast (by Cariad Lloyd)"
type input "Griefcast (by Cariad Lloyd)"
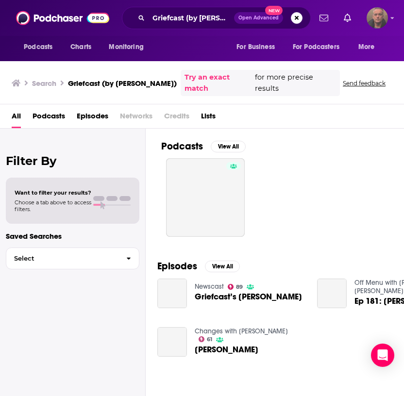
click at [218, 293] on span "Griefcast’s Cariad Lloyd" at bounding box center [248, 297] width 107 height 8
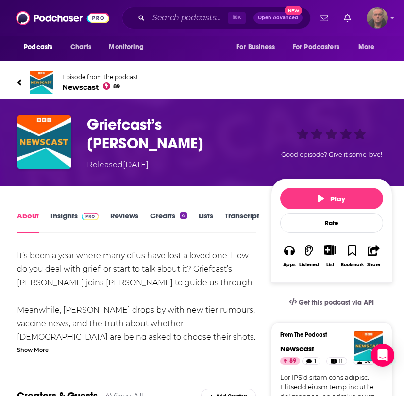
click at [34, 346] on div "Show More" at bounding box center [33, 348] width 32 height 9
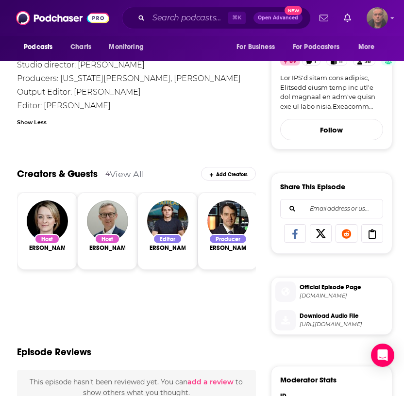
scroll to position [307, 0]
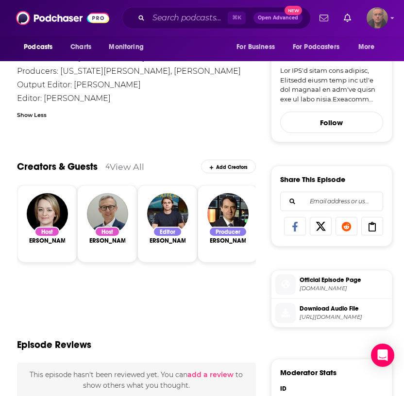
click at [111, 142] on div "Creators & Guests 4 View All Add Creators" at bounding box center [136, 160] width 238 height 49
click at [121, 168] on link "View All" at bounding box center [127, 167] width 34 height 10
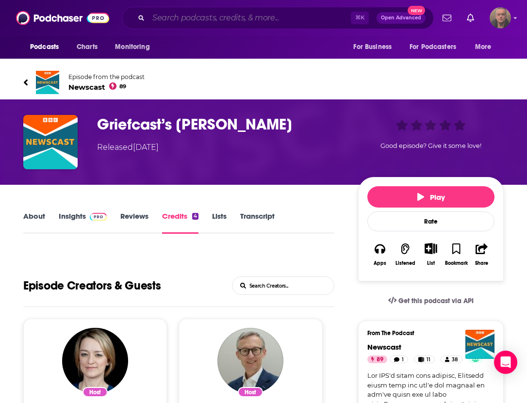
click at [195, 15] on input "Search podcasts, credits, & more..." at bounding box center [249, 18] width 202 height 16
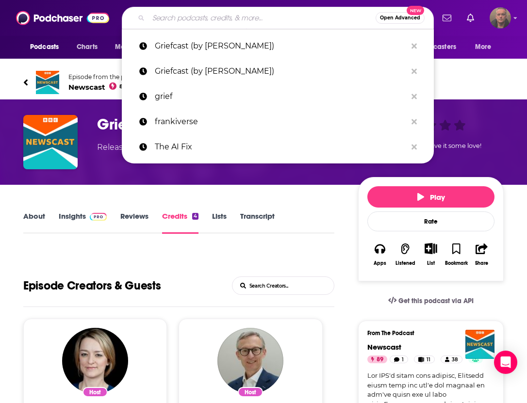
paste input "Grief is a Sneaky Bitch (Lisa Keefauver)"
type input "Grief is a Sneaky Bitch (Lisa Keefauver)"
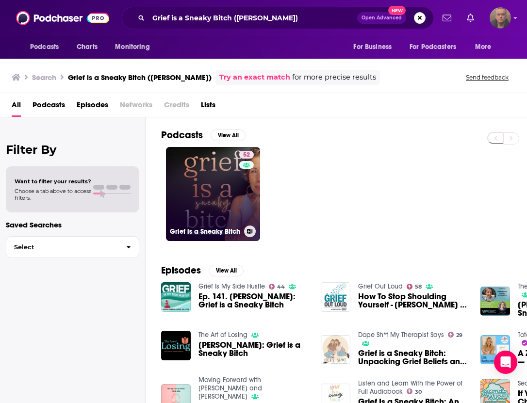
click at [223, 208] on link "52 Grief is a Sneaky Bitch" at bounding box center [213, 194] width 94 height 94
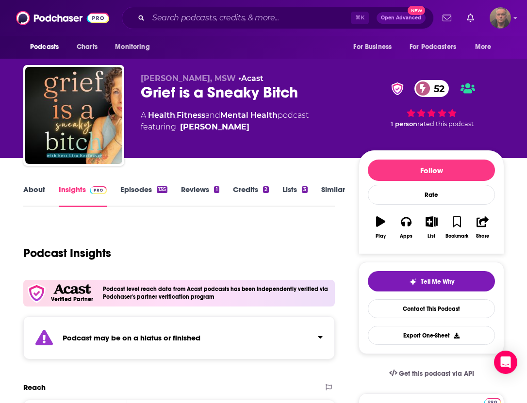
click at [382, 226] on icon "button" at bounding box center [381, 221] width 10 height 11
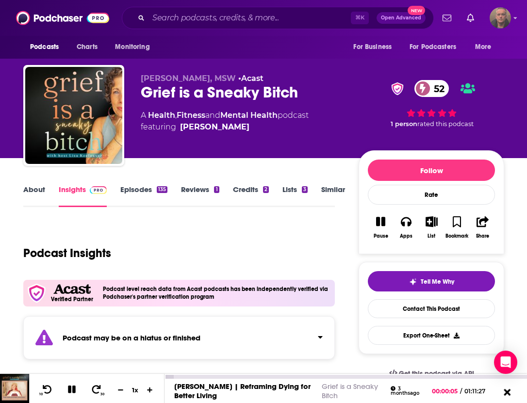
click at [506, 391] on icon at bounding box center [507, 392] width 7 height 7
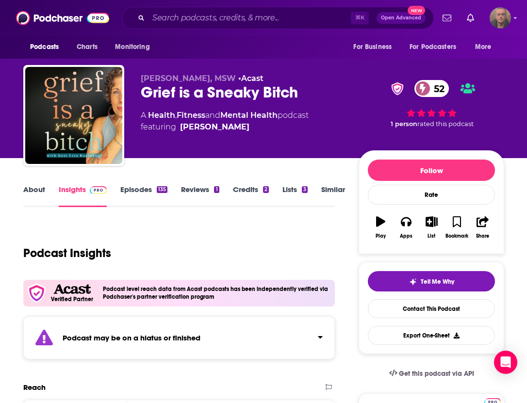
scroll to position [13, 0]
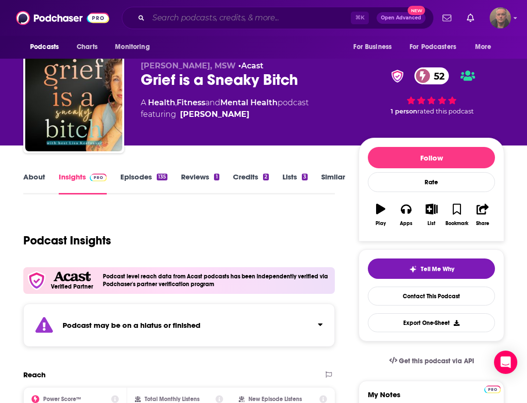
click at [185, 18] on input "Search podcasts, credits, & more..." at bounding box center [249, 18] width 202 height 16
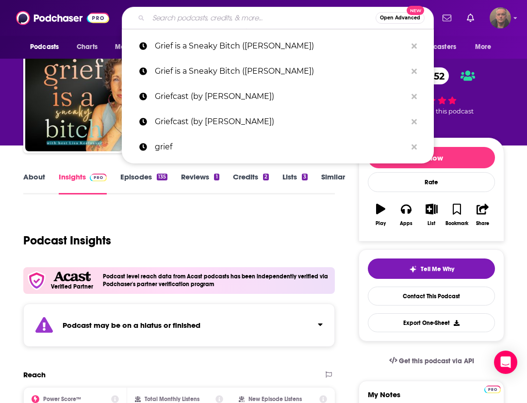
paste input "Grief Works (Julia Samuel MBE)"
type input "Grief Works (Julia Samuel MBE)"
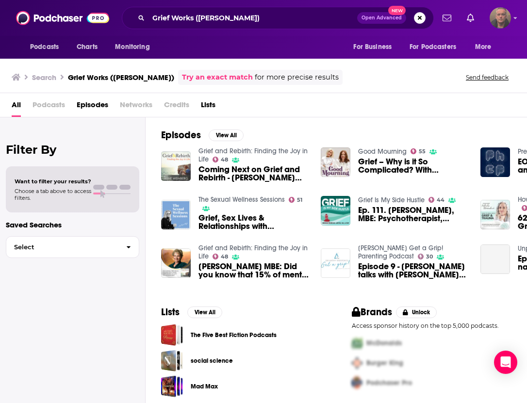
click at [226, 173] on span "Coming Next on Grief and Rebirth - Julia Samuel MBE!" at bounding box center [253, 173] width 111 height 16
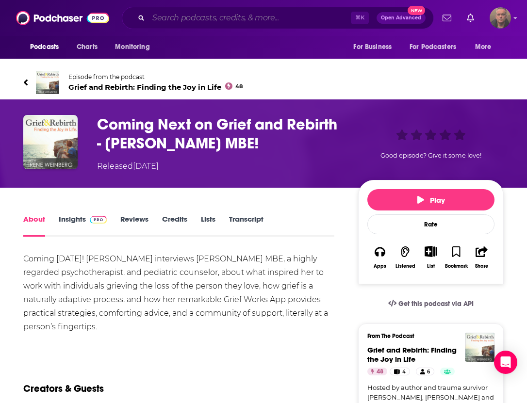
click at [196, 16] on input "Search podcasts, credits, & more..." at bounding box center [249, 18] width 202 height 16
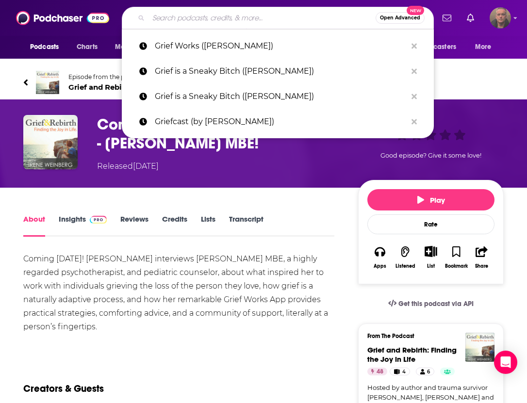
paste input "Terrible, Thanks for Asking (Nora McInerny)"
type input "Terrible, Thanks for Asking (Nora McInerny)"
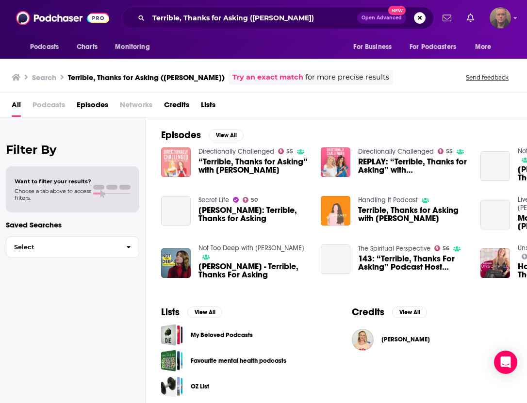
click at [236, 164] on span "“Terrible, Thanks for Asking” with Nora McInerny" at bounding box center [253, 166] width 111 height 16
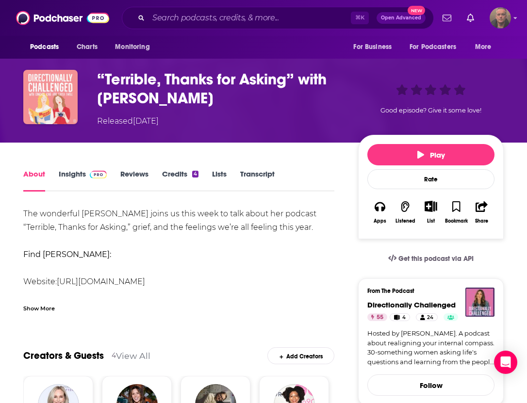
scroll to position [38, 0]
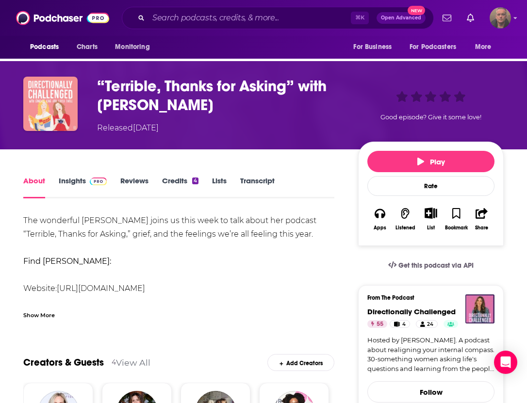
click at [79, 182] on link "Insights" at bounding box center [83, 187] width 48 height 22
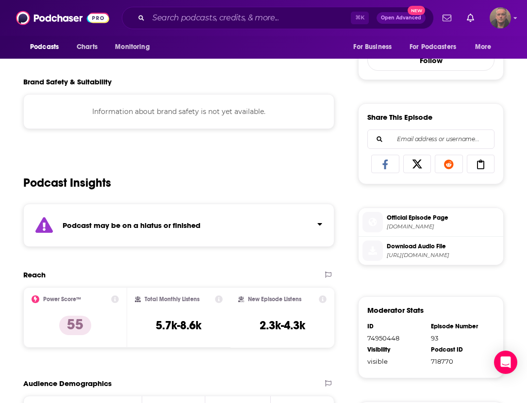
scroll to position [371, 0]
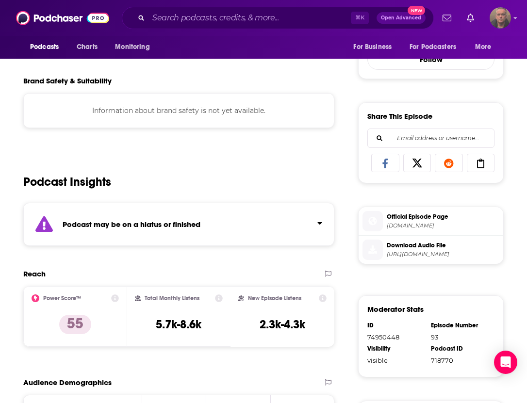
click at [322, 224] on div "Podcast may be on a hiatus or finished" at bounding box center [178, 224] width 311 height 43
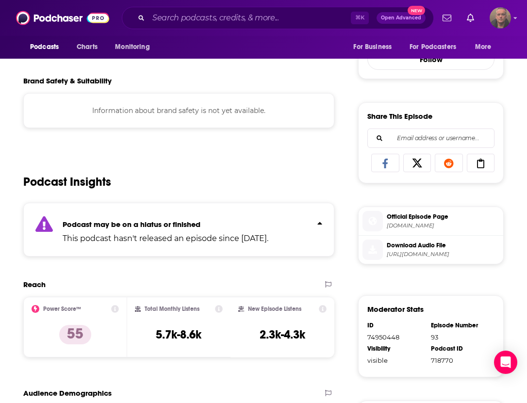
click at [305, 187] on div "Podcast Insights" at bounding box center [178, 175] width 311 height 49
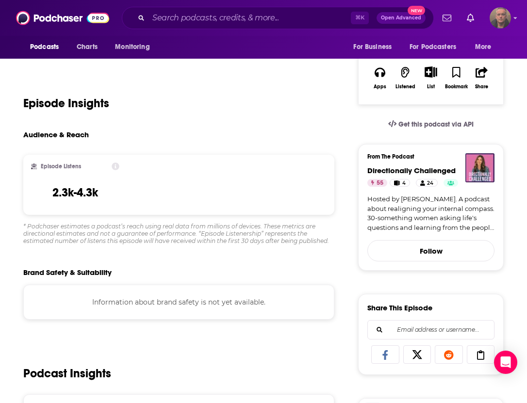
scroll to position [0, 0]
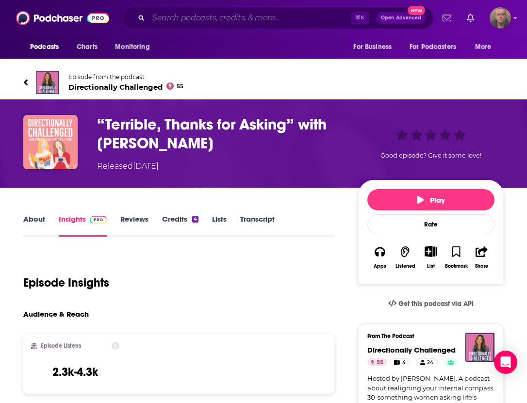
click at [198, 18] on input "Search podcasts, credits, & more..." at bounding box center [249, 18] width 202 height 16
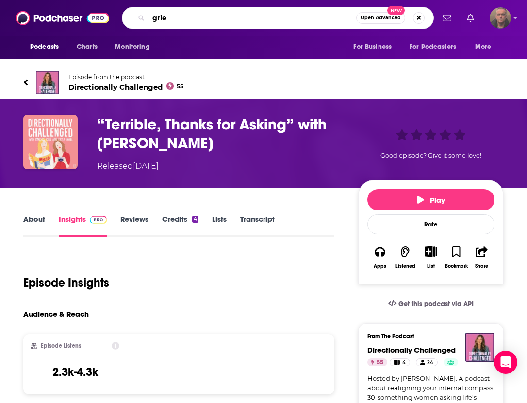
type input "grief"
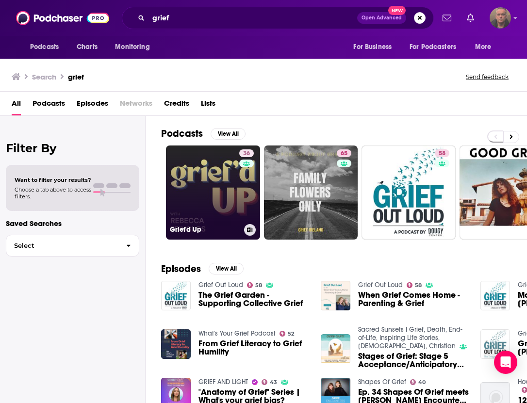
click at [230, 167] on link "36 Grief'd Up" at bounding box center [213, 193] width 94 height 94
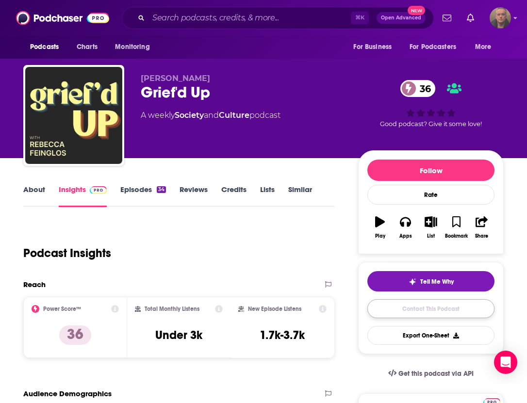
click at [400, 310] on link "Contact This Podcast" at bounding box center [430, 308] width 127 height 19
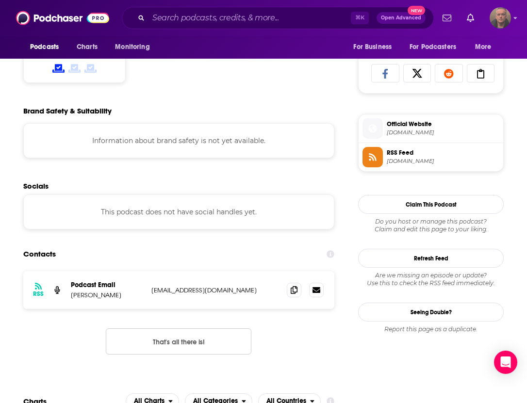
scroll to position [606, 0]
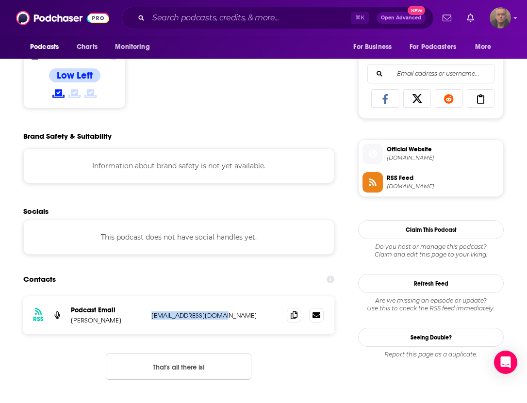
drag, startPoint x: 227, startPoint y: 319, endPoint x: 151, endPoint y: 319, distance: 76.2
click at [151, 319] on div "RSS Podcast Email Rebecca Feinglos hello@grieveleave.com hello@grieveleave.com" at bounding box center [178, 315] width 311 height 38
copy p "hello@grieveleave.com"
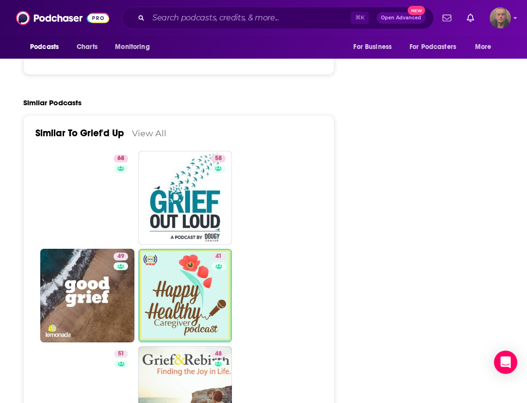
scroll to position [1339, 0]
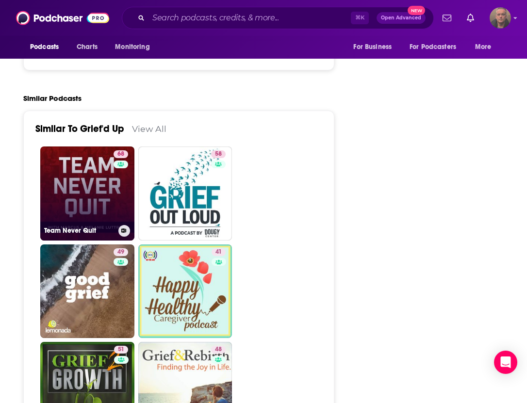
click at [97, 186] on link "68 Team Never Quit" at bounding box center [87, 194] width 94 height 94
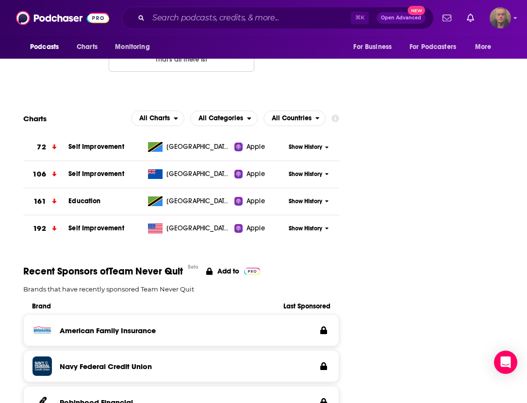
scroll to position [1411, 0]
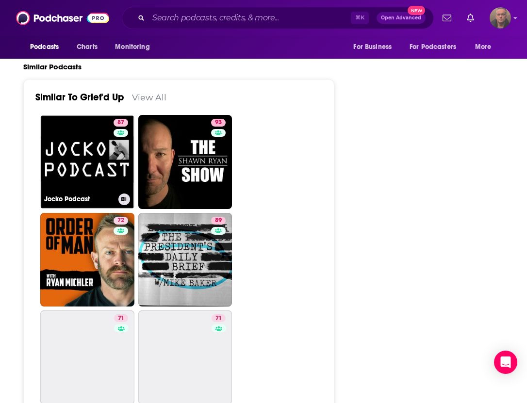
scroll to position [1454, 0]
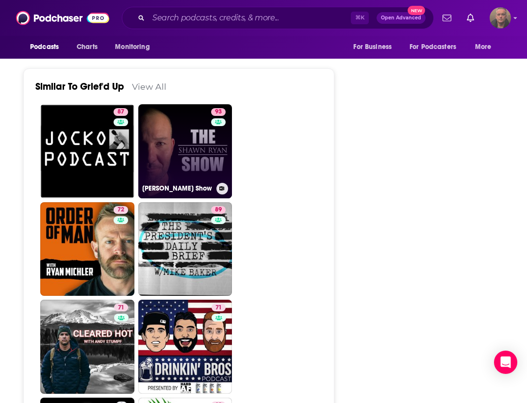
click at [178, 153] on link "93 Shawn Ryan Show" at bounding box center [185, 151] width 94 height 94
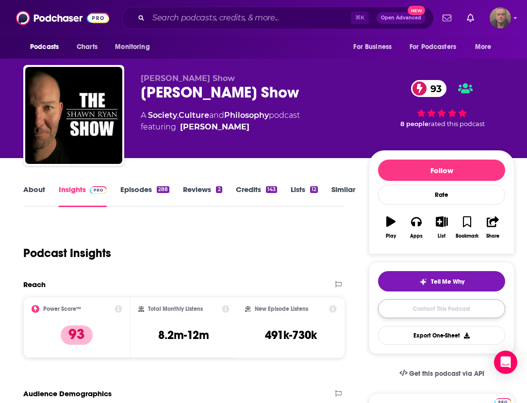
click at [423, 315] on link "Contact This Podcast" at bounding box center [441, 308] width 127 height 19
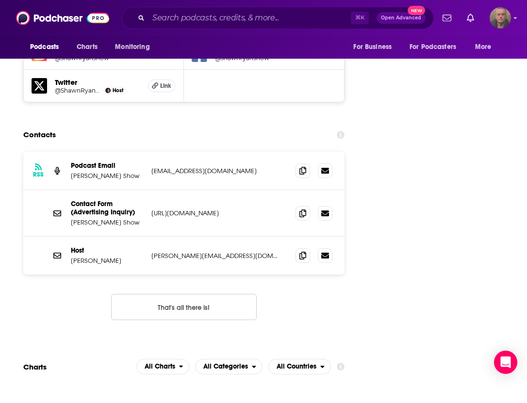
scroll to position [1179, 0]
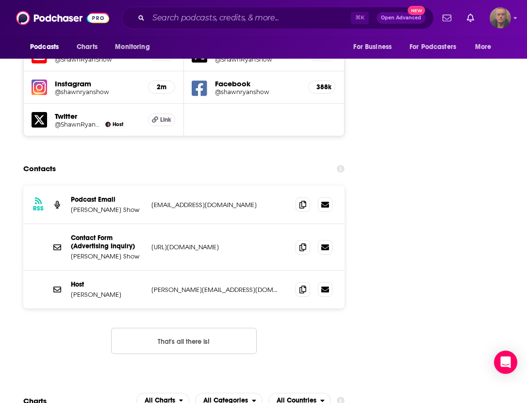
drag, startPoint x: 250, startPoint y: 144, endPoint x: 151, endPoint y: 142, distance: 99.5
click at [151, 186] on div "RSS Podcast Email Shawn Ryan Show operations@vigilanceelite.com operations@vigi…" at bounding box center [183, 205] width 321 height 38
copy p "operations@vigilanceelite.com"
click at [250, 286] on p "shawnryan@vigilanceelite.com" at bounding box center [215, 290] width 129 height 8
drag, startPoint x: 252, startPoint y: 224, endPoint x: 151, endPoint y: 225, distance: 100.9
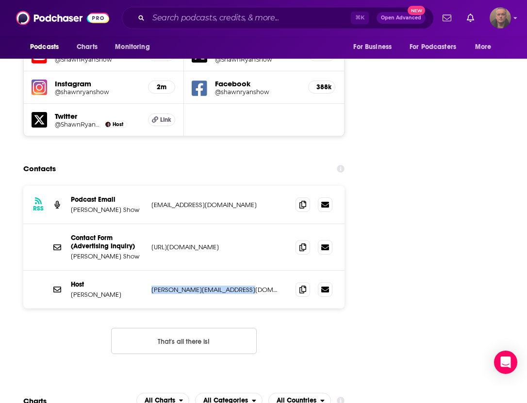
click at [151, 286] on p "shawnryan@vigilanceelite.com" at bounding box center [215, 290] width 129 height 8
copy p "shawnryan@vigilanceelite.com"
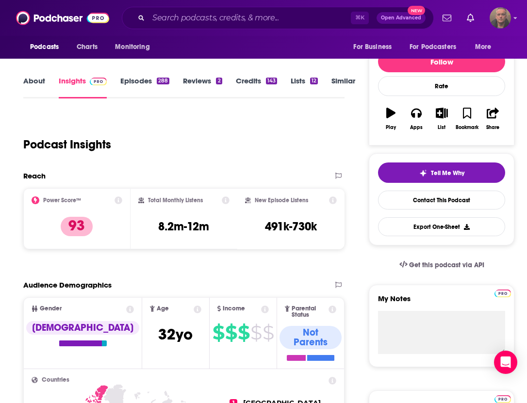
scroll to position [0, 0]
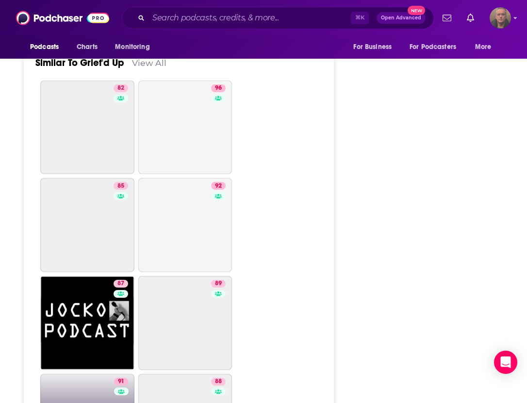
scroll to position [1541, 0]
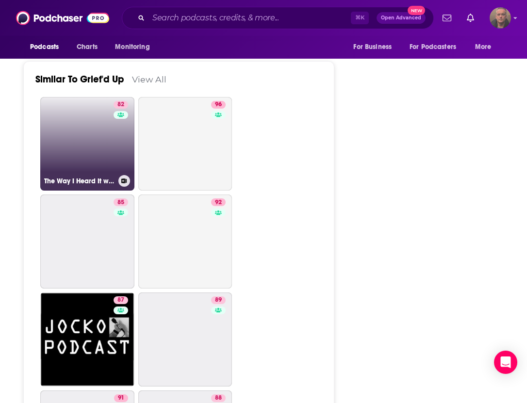
click at [85, 158] on link "82 The Way I Heard It with Mike Rowe" at bounding box center [87, 144] width 94 height 94
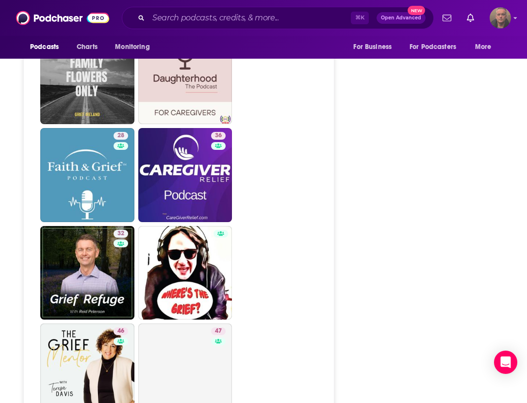
scroll to position [2042, 0]
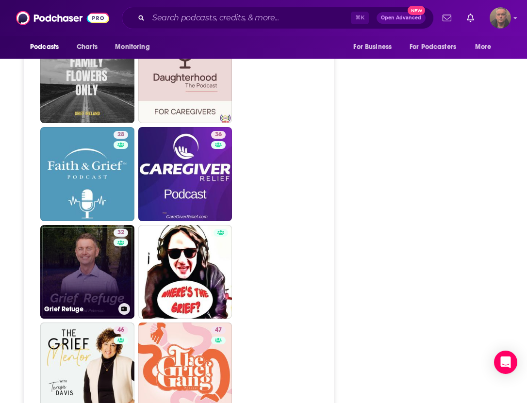
click at [83, 279] on link "32 Grief Refuge" at bounding box center [87, 272] width 94 height 94
type input "https://www.podchaser.com/podcasts/grief-refuge-1047750"
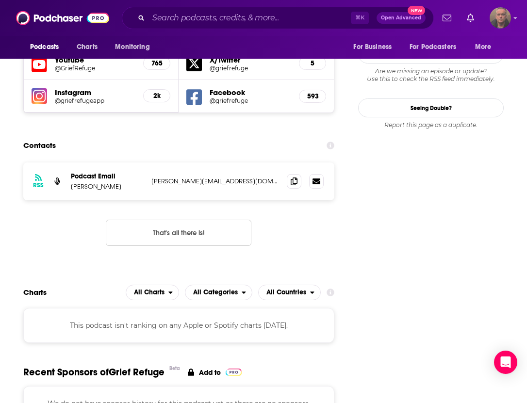
scroll to position [1051, 0]
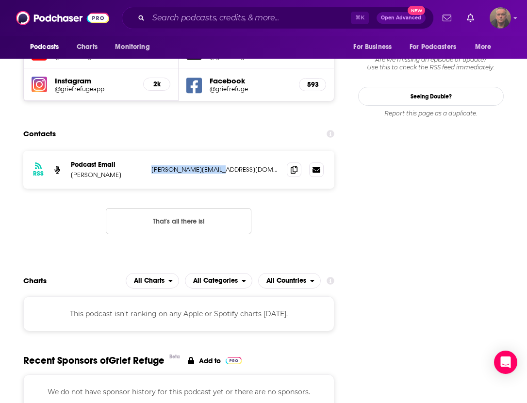
drag, startPoint x: 221, startPoint y: 113, endPoint x: 151, endPoint y: 118, distance: 70.1
click at [151, 151] on div "RSS Podcast Email Reid Peterson reid@griefrefuge.com reid@griefrefuge.com" at bounding box center [178, 170] width 311 height 38
copy p "reid@griefrefuge.com"
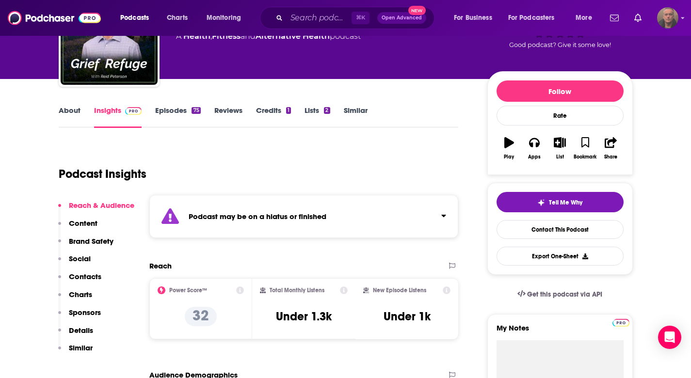
scroll to position [0, 0]
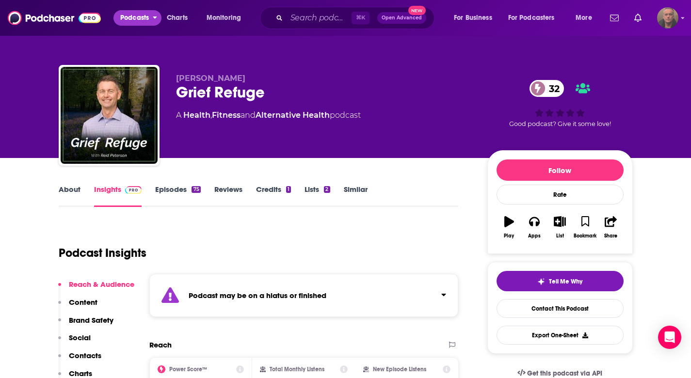
click at [145, 16] on span "Podcasts" at bounding box center [134, 18] width 29 height 14
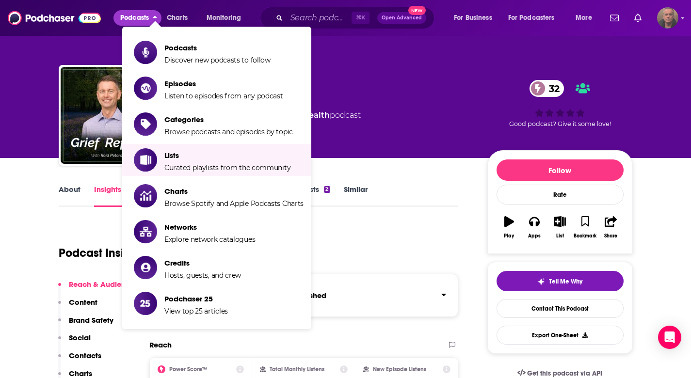
click at [204, 171] on li "Lists Curated playlists from the community" at bounding box center [216, 160] width 189 height 32
click at [200, 161] on span "Lists Curated playlists from the community" at bounding box center [227, 160] width 126 height 24
